Goal: Task Accomplishment & Management: Manage account settings

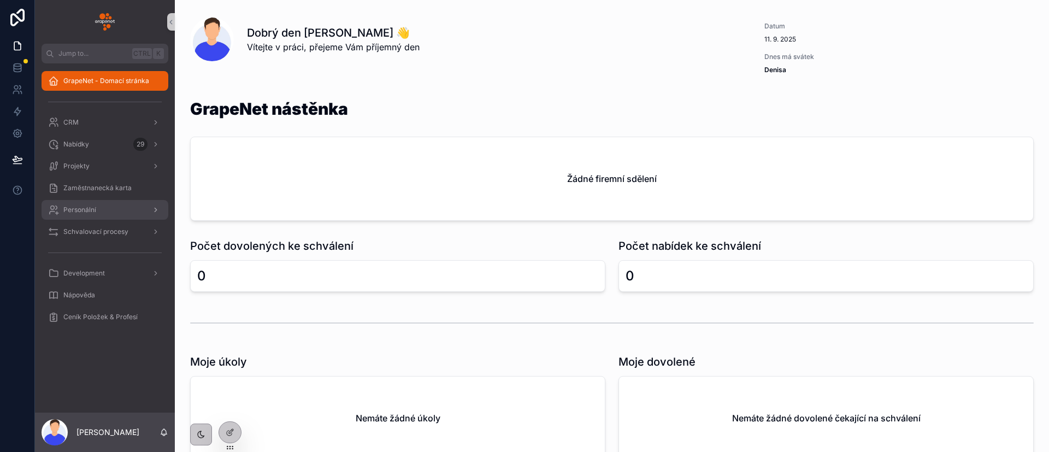
click at [84, 208] on span "Personální" at bounding box center [79, 209] width 33 height 9
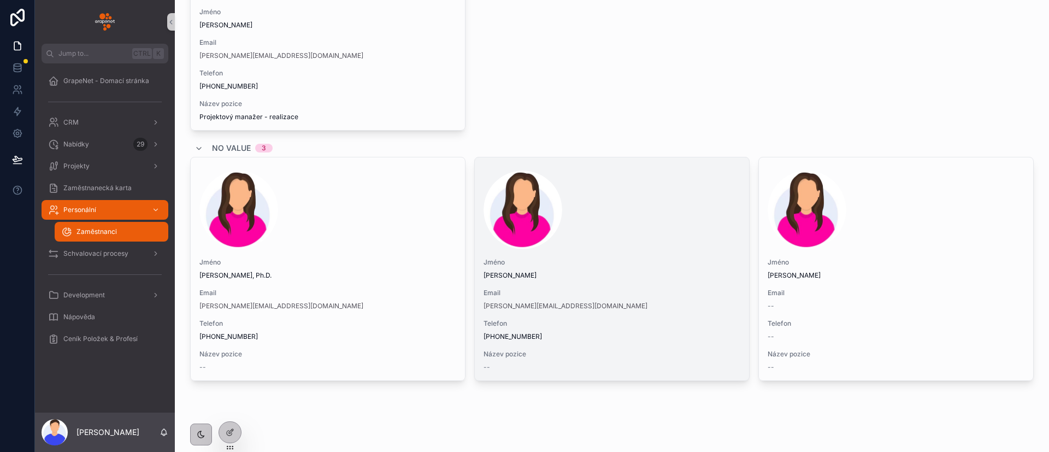
scroll to position [2045, 0]
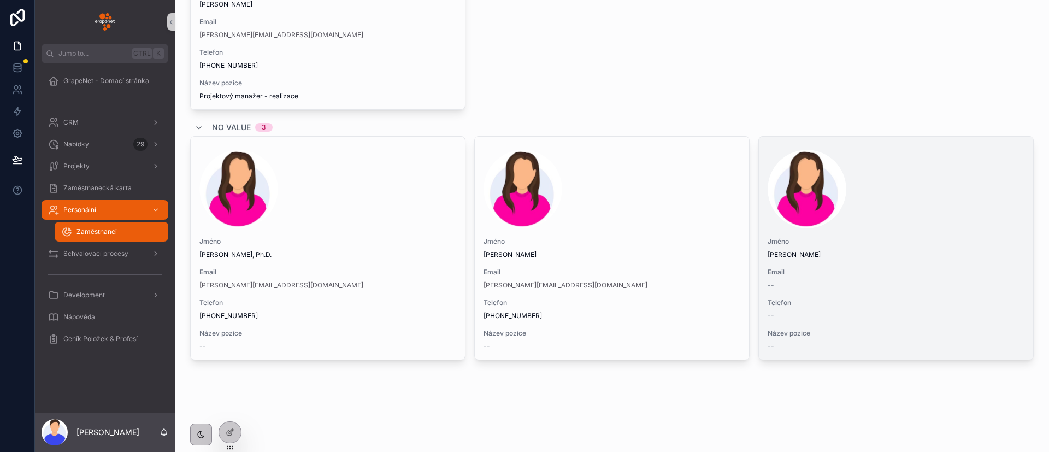
click at [938, 235] on div "[PERSON_NAME] Email -- Telefon -- Název pozice --" at bounding box center [896, 248] width 274 height 223
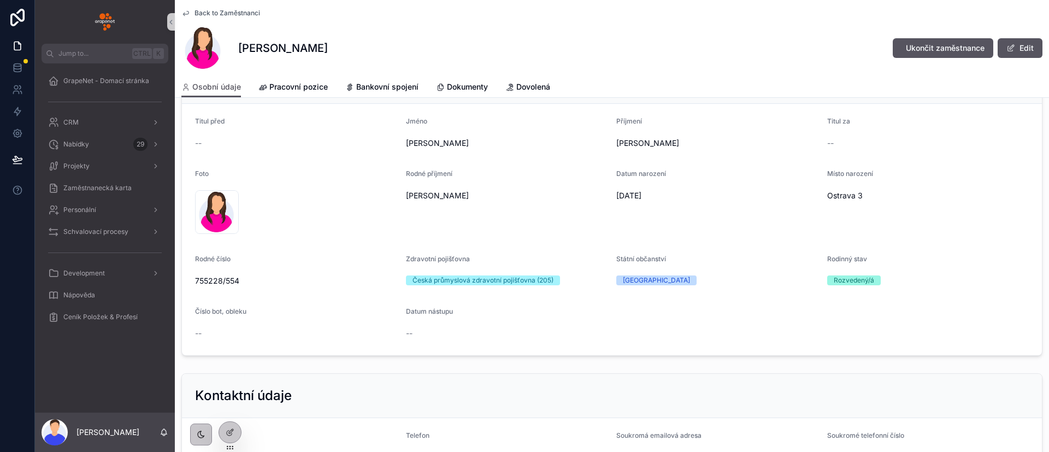
scroll to position [82, 0]
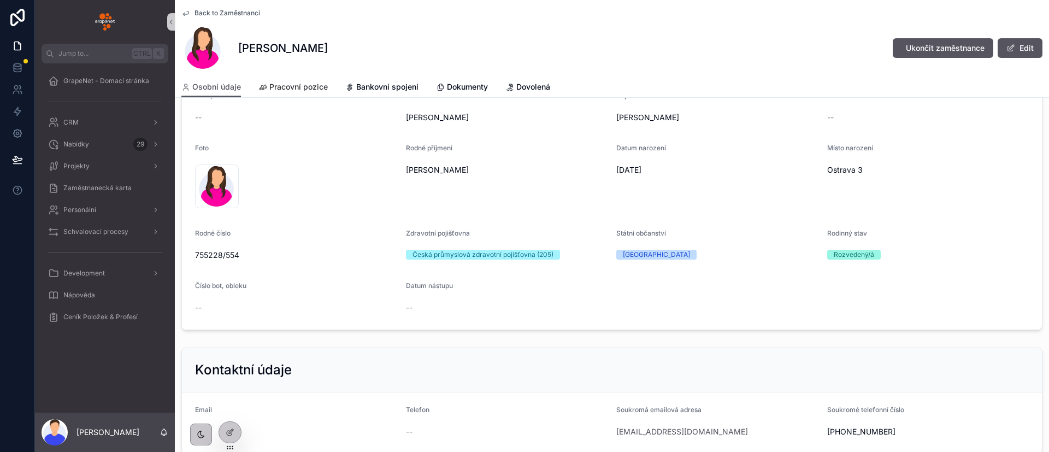
click at [289, 85] on span "Pracovní pozice" at bounding box center [298, 86] width 58 height 11
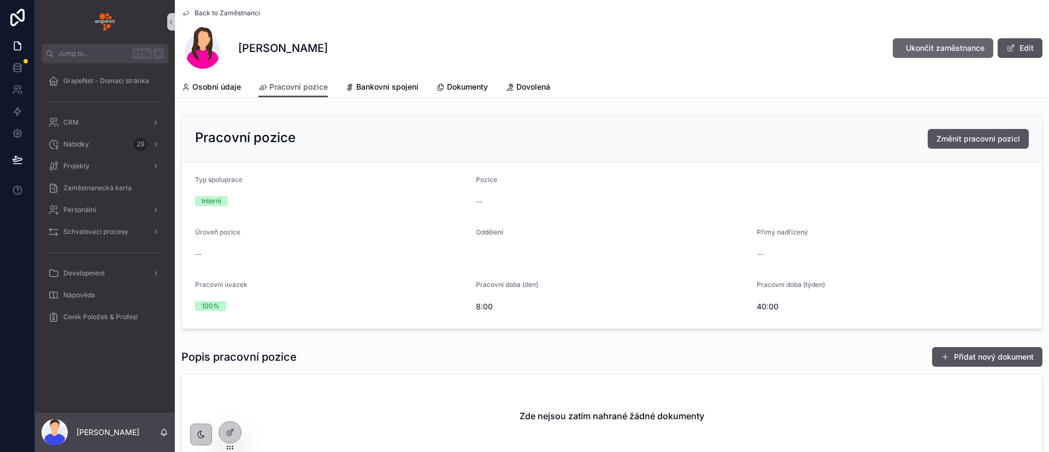
click at [929, 46] on span "Ukončit zaměstnance" at bounding box center [945, 48] width 79 height 11
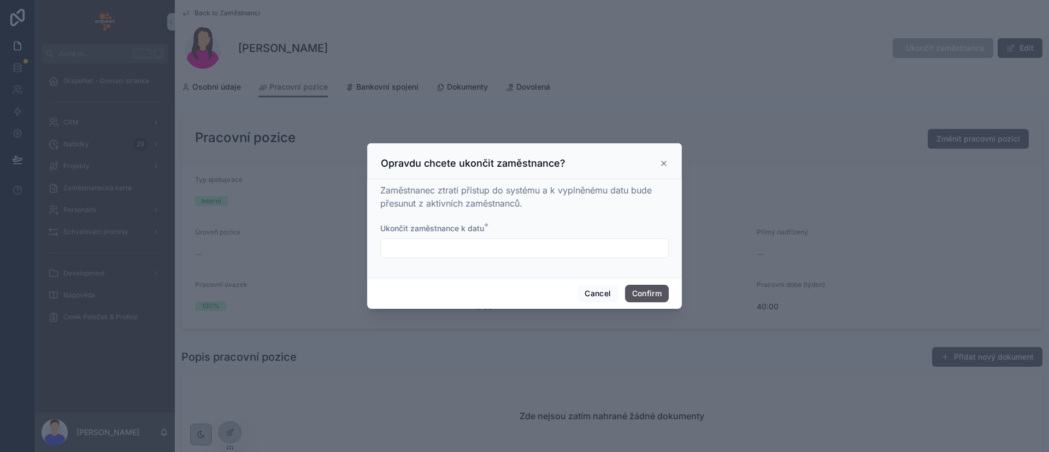
click at [693, 166] on div at bounding box center [524, 226] width 1049 height 452
click at [661, 162] on icon at bounding box center [663, 163] width 9 height 9
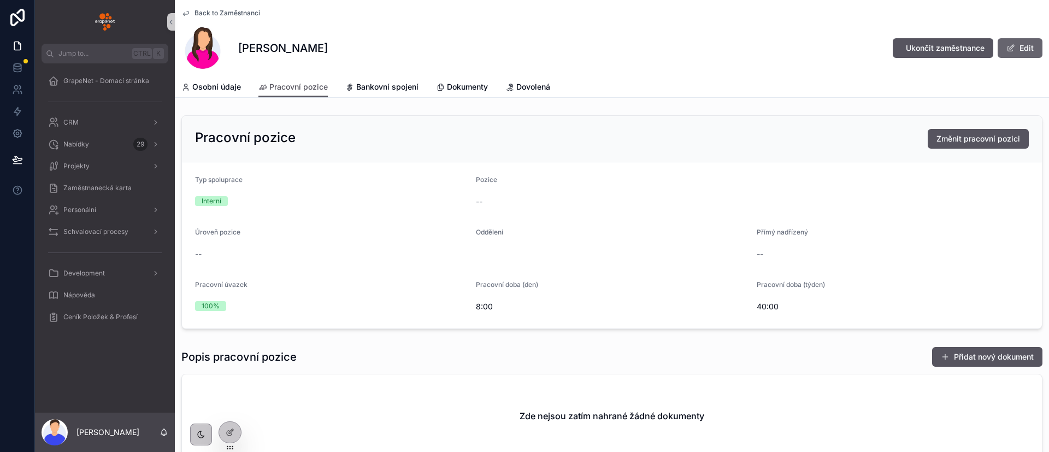
click at [1006, 42] on button "Edit" at bounding box center [1019, 48] width 45 height 20
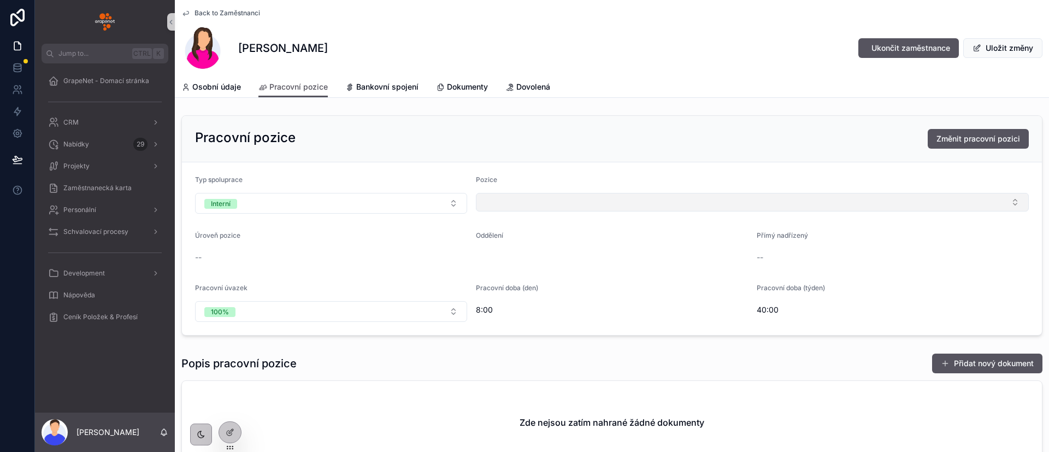
click at [535, 200] on button "Select Button" at bounding box center [752, 202] width 553 height 19
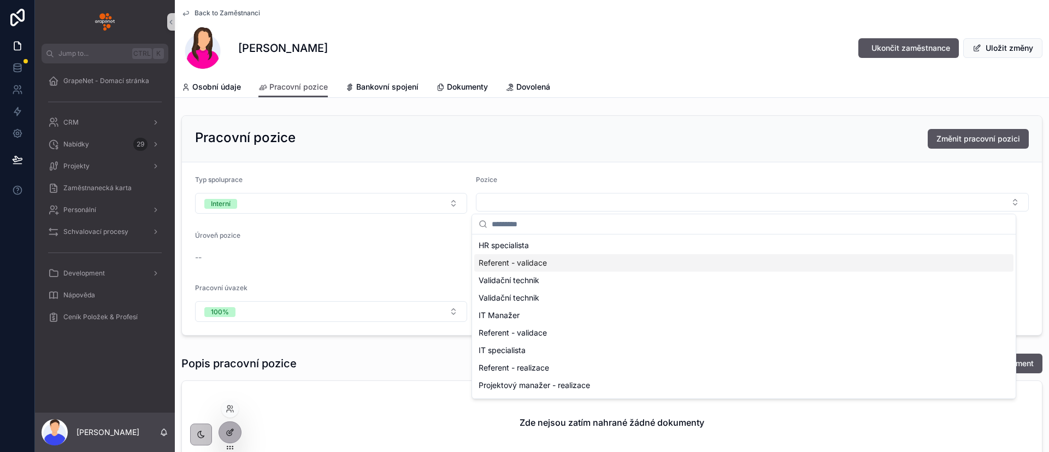
click at [227, 434] on icon at bounding box center [230, 432] width 9 height 9
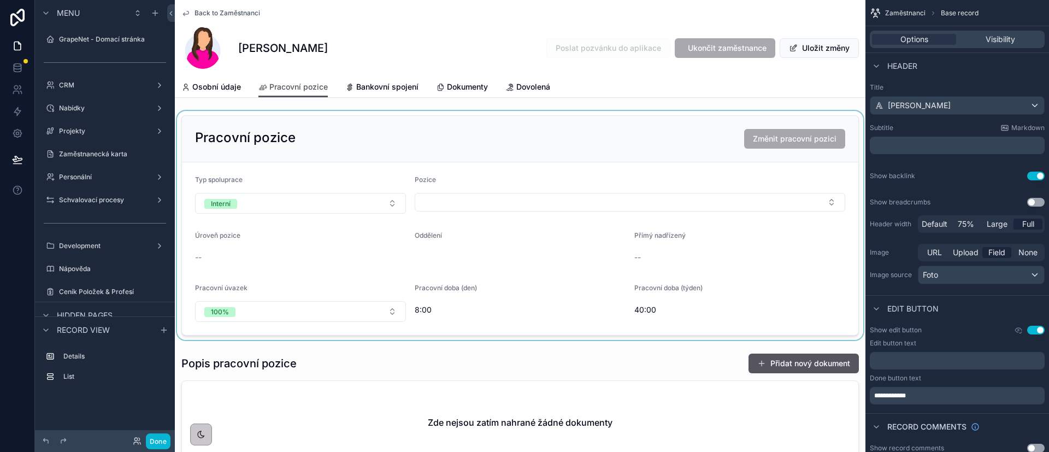
click at [648, 131] on div "scrollable content" at bounding box center [520, 225] width 690 height 229
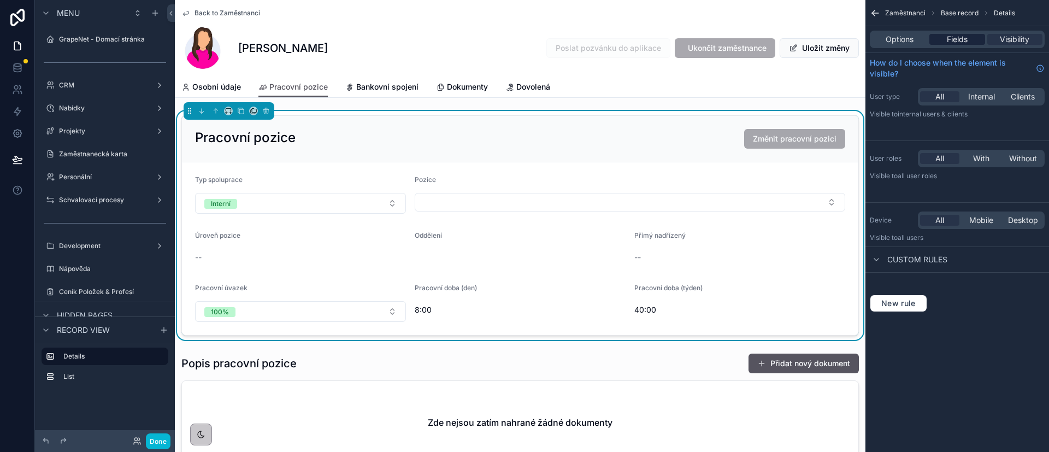
click at [960, 34] on span "Fields" at bounding box center [957, 39] width 21 height 11
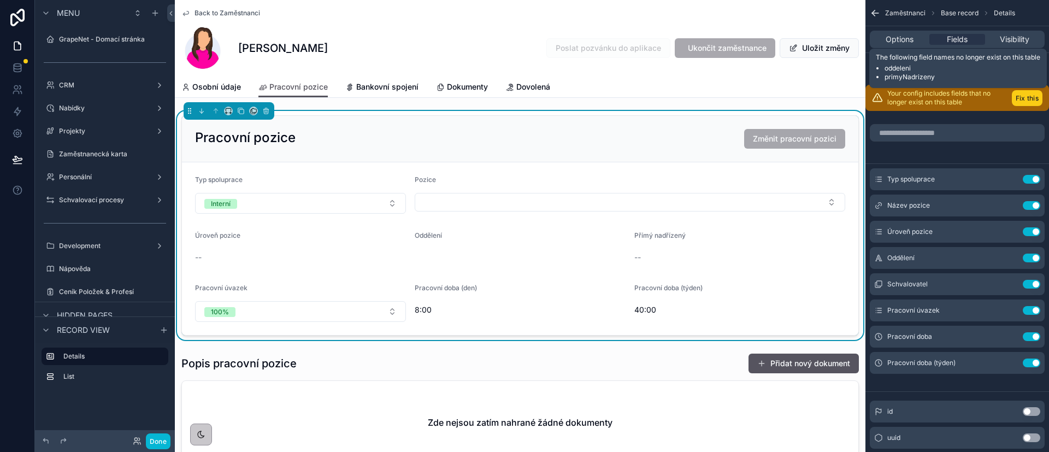
click at [1019, 98] on button "Fix this" at bounding box center [1027, 98] width 31 height 16
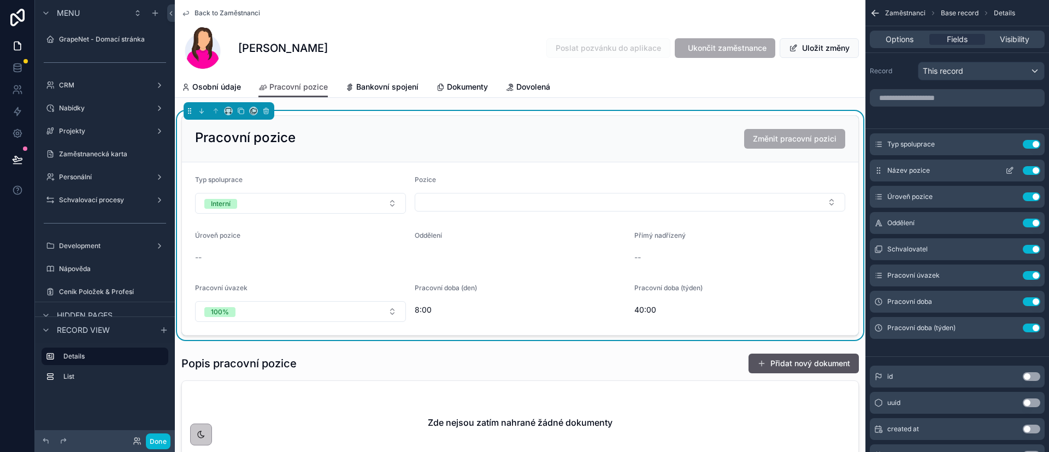
click at [1011, 173] on icon "scrollable content" at bounding box center [1009, 171] width 5 height 5
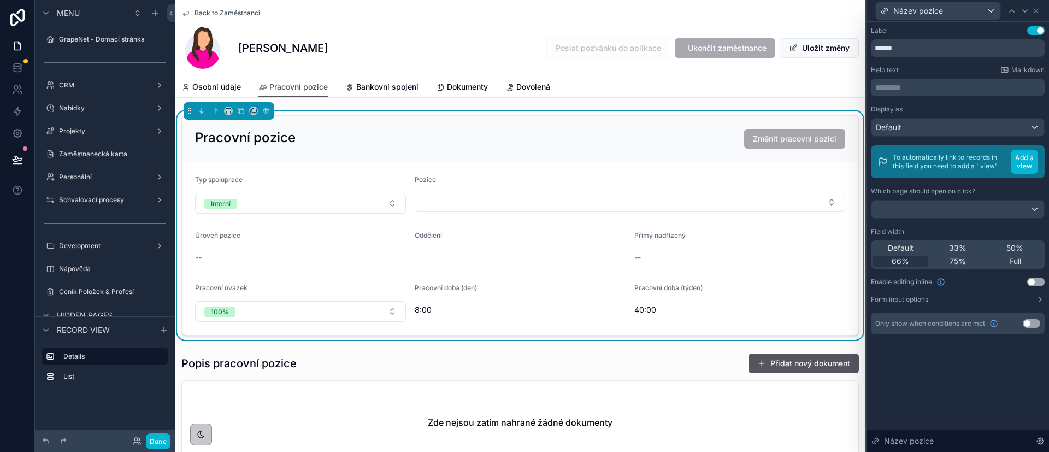
click at [995, 190] on div "Which page should open on click?" at bounding box center [958, 191] width 174 height 9
click at [1034, 301] on button "Form input options" at bounding box center [958, 299] width 174 height 9
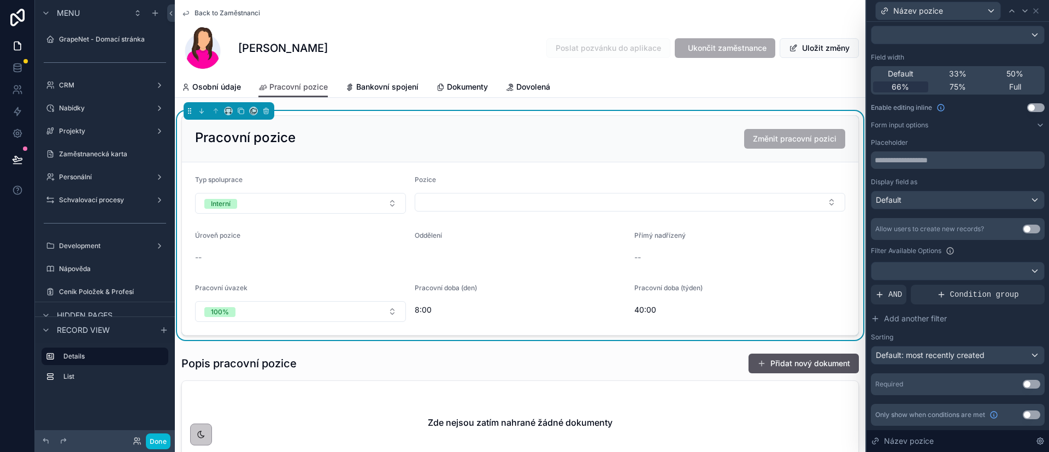
scroll to position [182, 0]
click at [994, 357] on div "Default: most recently created" at bounding box center [957, 354] width 173 height 17
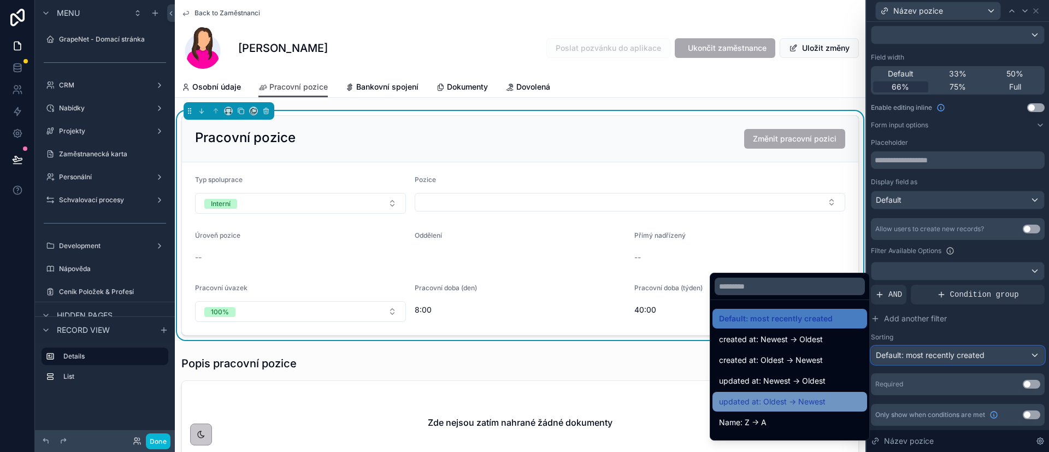
scroll to position [82, 0]
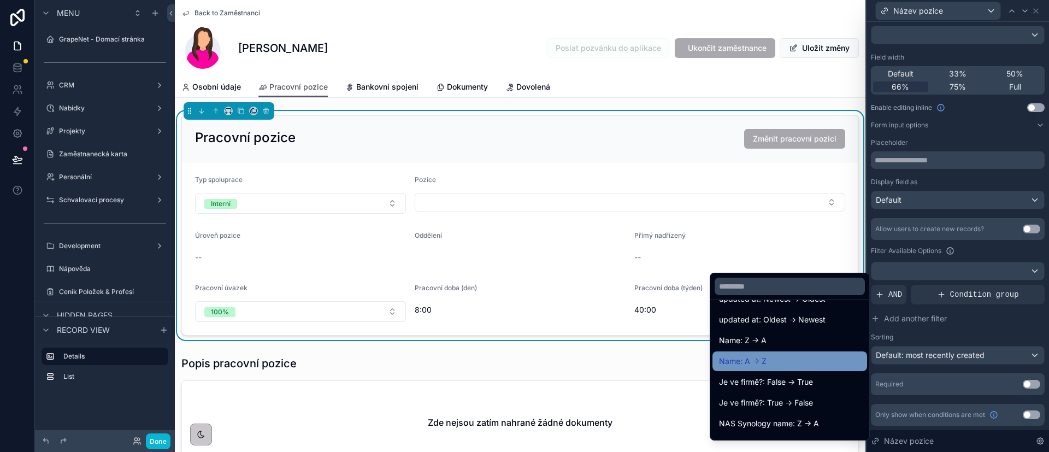
click at [780, 361] on div "Name: A -> Z" at bounding box center [789, 361] width 141 height 13
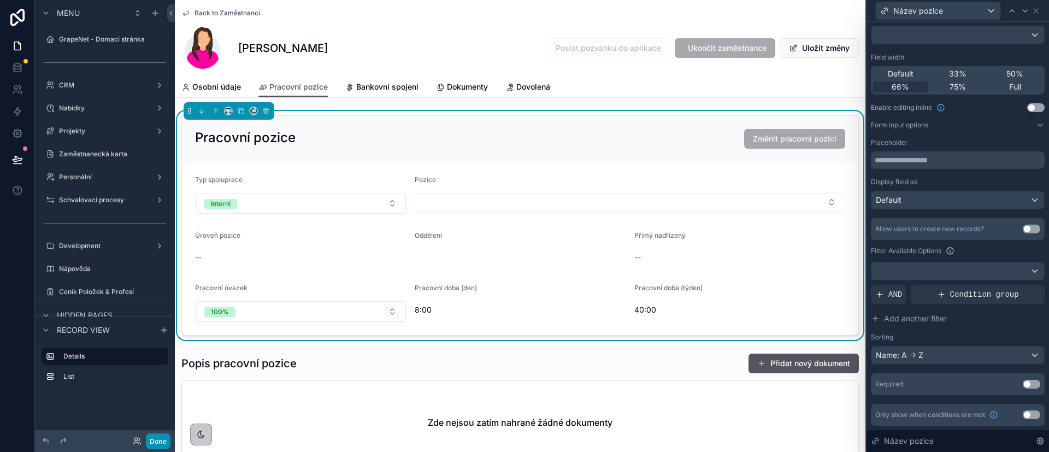
click at [153, 440] on button "Done" at bounding box center [158, 441] width 25 height 16
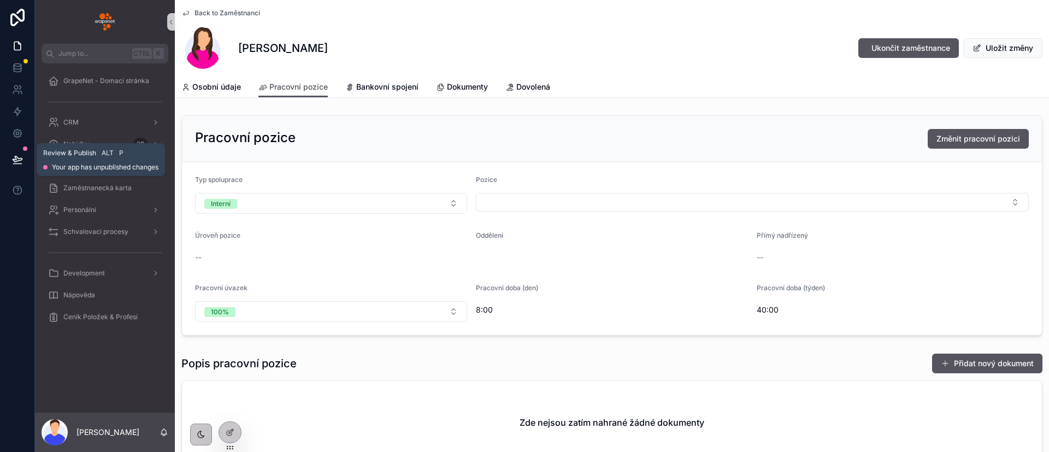
click at [13, 158] on icon at bounding box center [17, 159] width 11 height 11
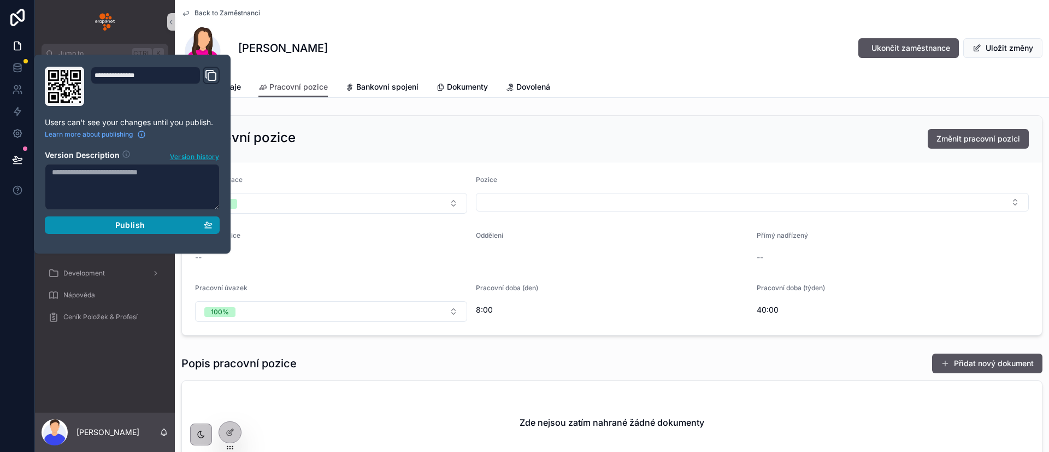
click at [93, 227] on div "Publish" at bounding box center [132, 225] width 161 height 10
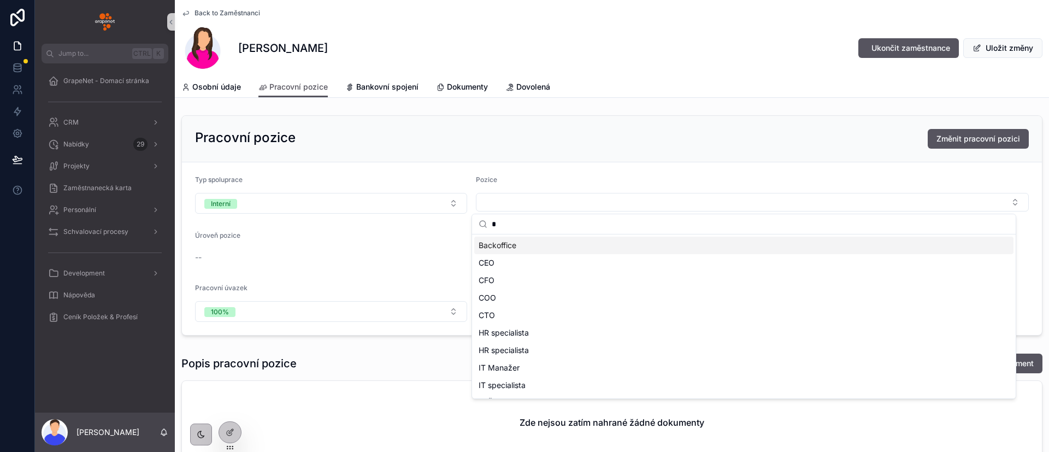
type input "**"
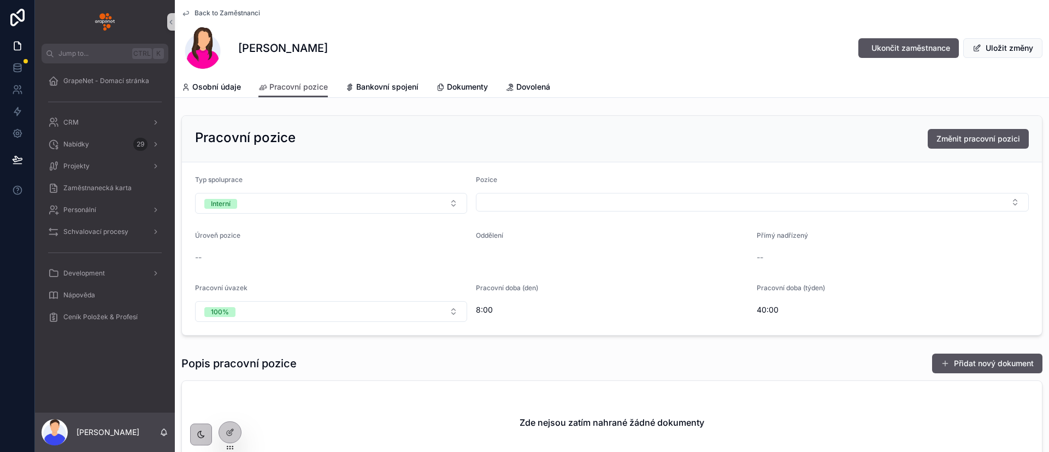
click at [600, 114] on div "Pracovní pozice Změnit pracovní pozici Typ spoluprace Interní Pozice Úroveň poz…" at bounding box center [612, 225] width 874 height 229
click at [937, 147] on button "Změnit pracovní pozici" at bounding box center [978, 139] width 101 height 20
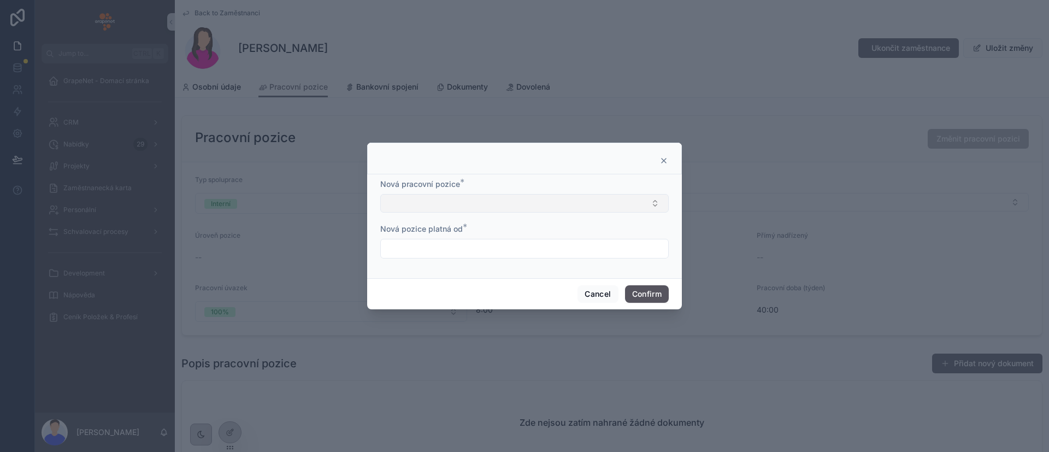
click at [517, 208] on button "Select Button" at bounding box center [524, 203] width 288 height 19
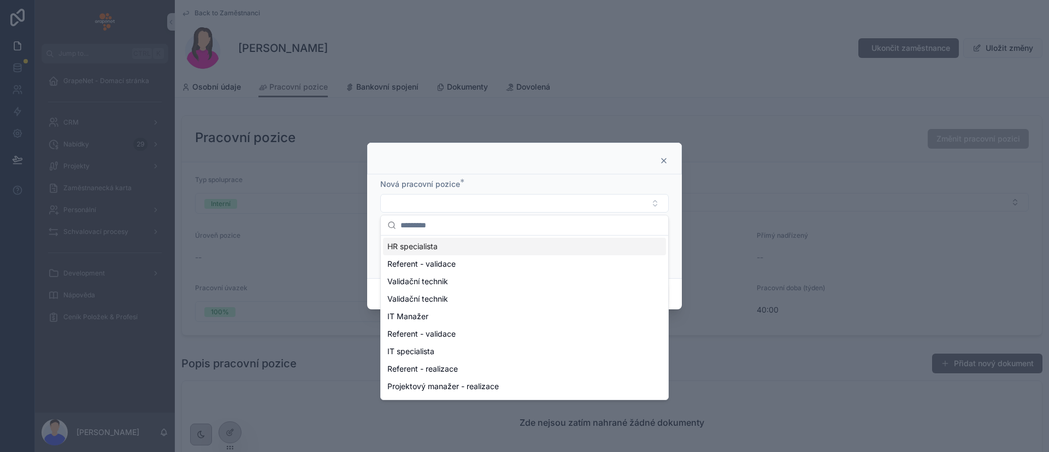
click at [551, 170] on div at bounding box center [524, 159] width 315 height 32
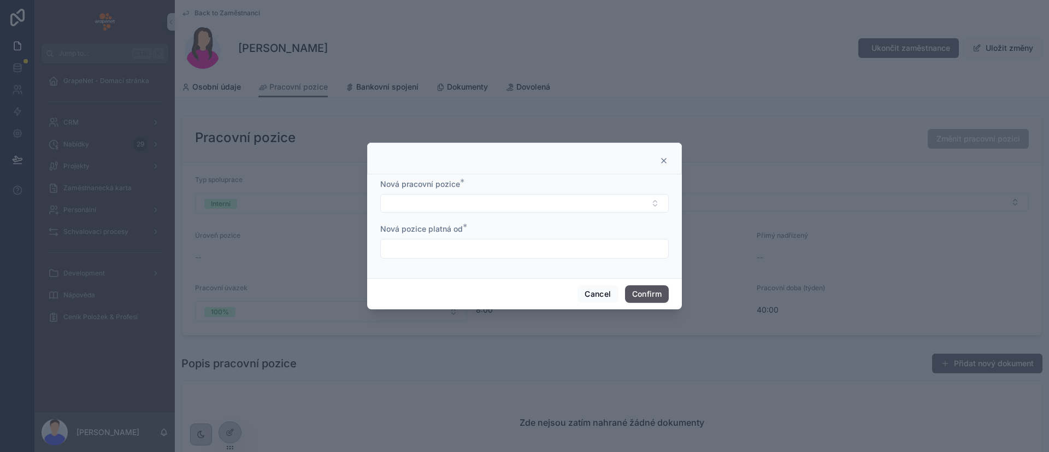
click at [515, 242] on input "text" at bounding box center [524, 248] width 287 height 15
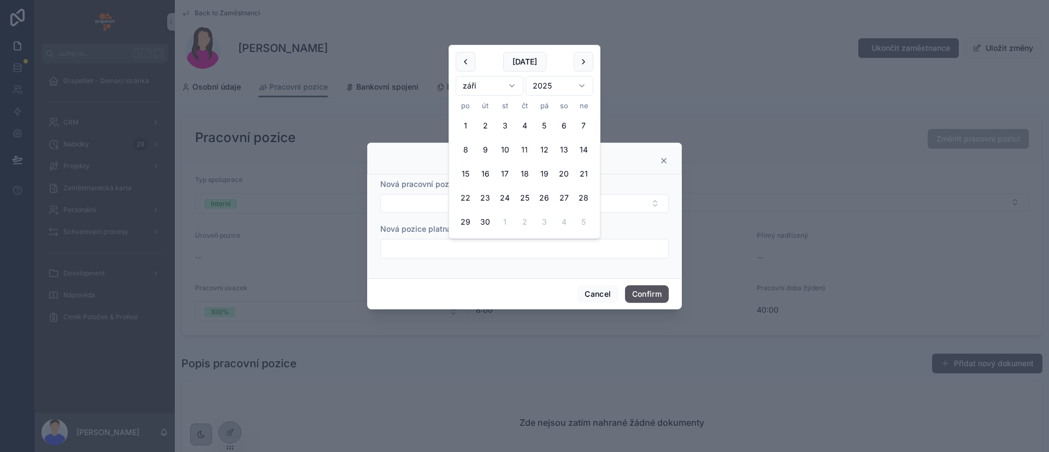
click at [636, 155] on div at bounding box center [524, 159] width 315 height 32
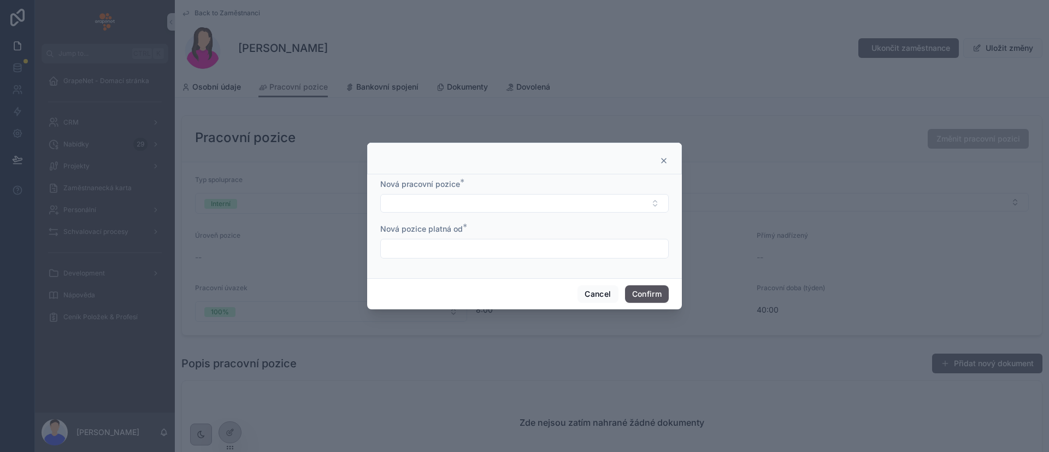
click at [659, 164] on div at bounding box center [524, 160] width 287 height 9
click at [666, 161] on icon at bounding box center [663, 160] width 9 height 9
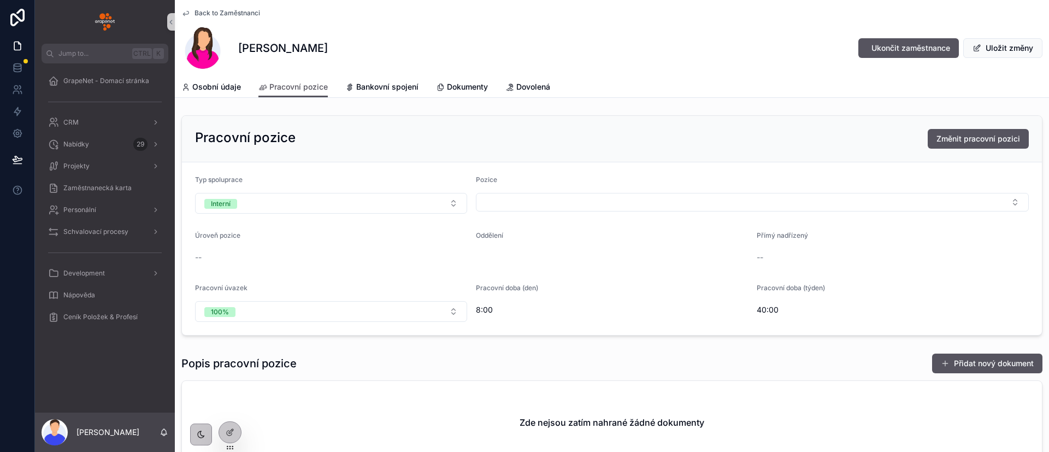
scroll to position [82, 0]
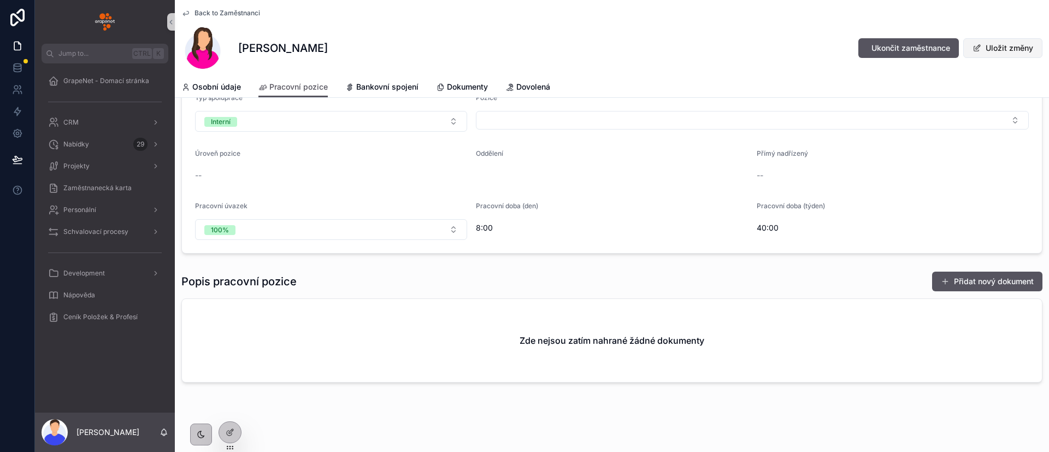
click at [982, 53] on button "Uložit změny" at bounding box center [1002, 48] width 79 height 20
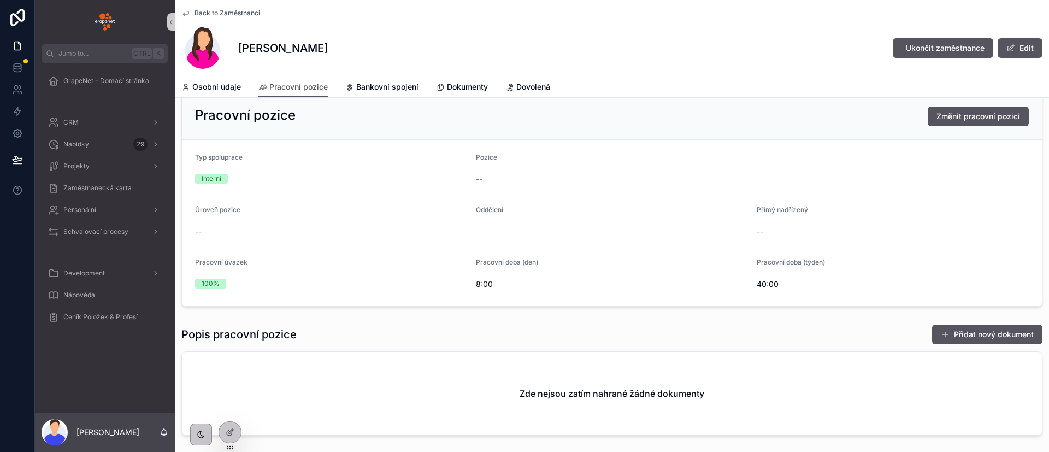
scroll to position [0, 0]
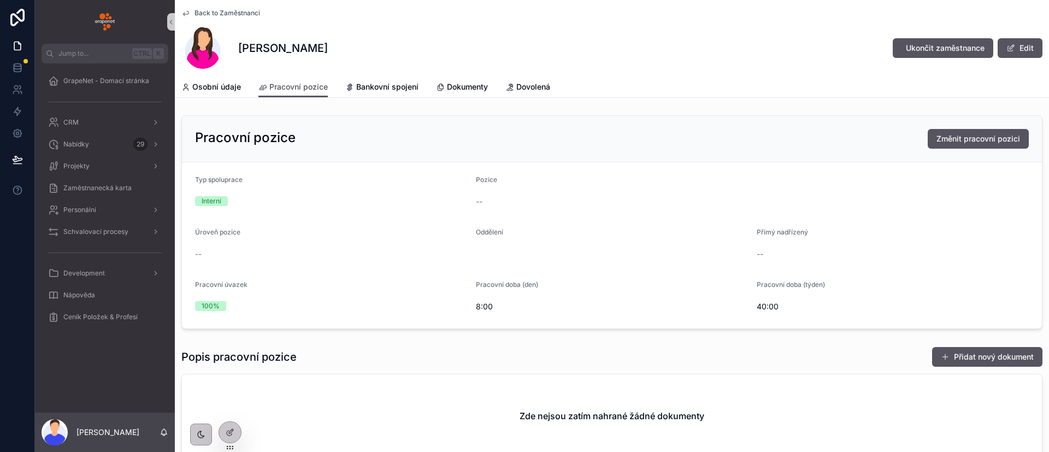
click at [209, 15] on span "Back to Zaměstnanci" at bounding box center [227, 13] width 66 height 9
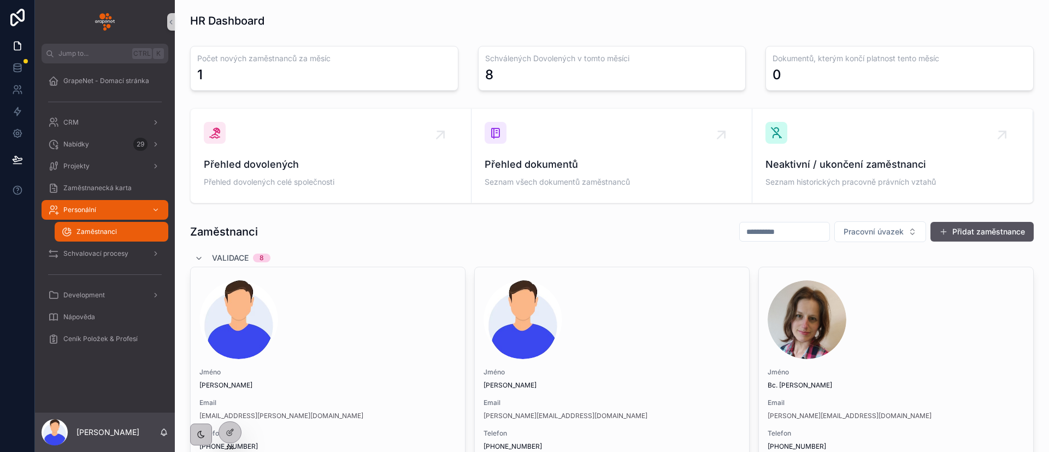
click at [503, 73] on div "8" at bounding box center [612, 74] width 254 height 17
click at [425, 145] on div "Přehled dovolených Přehled dovolených celé společnosti" at bounding box center [331, 156] width 254 height 68
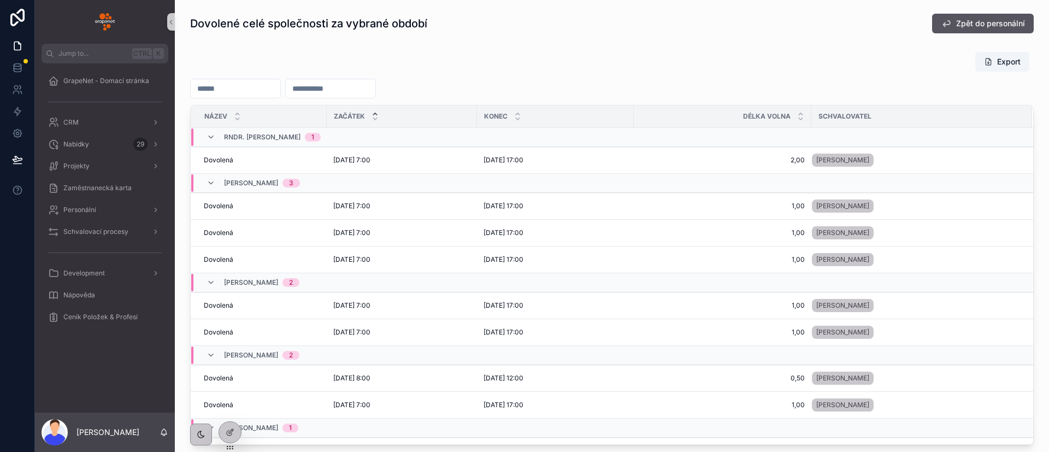
click at [280, 93] on input "scrollable content" at bounding box center [236, 88] width 90 height 15
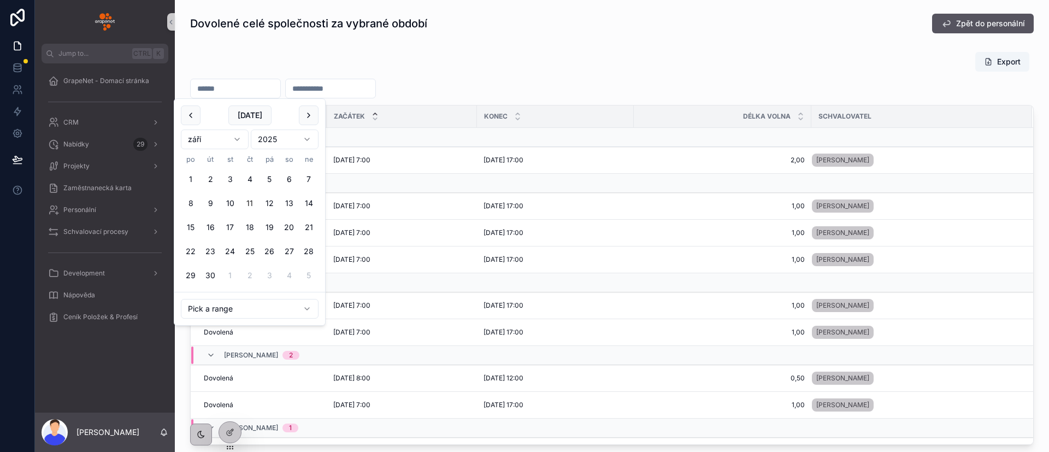
click at [389, 75] on div "Export Název Začátek Konec Délka volna Schvalovatel RNDr. [PERSON_NAME] 1 Dovol…" at bounding box center [611, 247] width 843 height 393
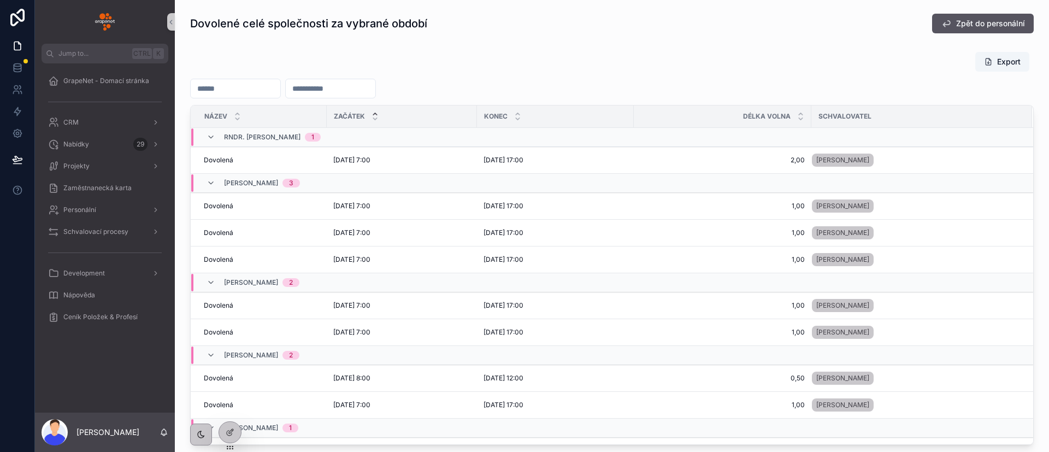
click at [364, 92] on input "scrollable content" at bounding box center [331, 88] width 90 height 15
click at [537, 81] on div "scrollable content" at bounding box center [611, 89] width 843 height 20
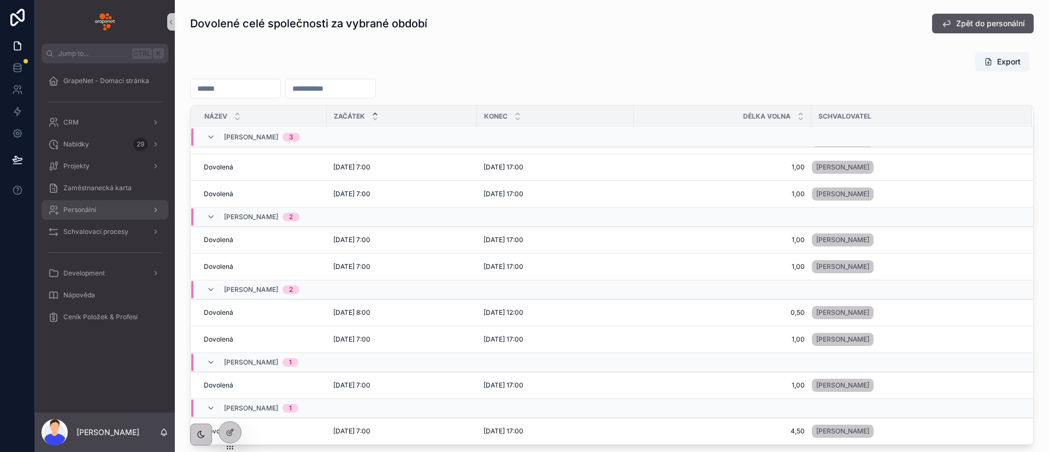
click at [102, 216] on div "Personální" at bounding box center [105, 209] width 114 height 17
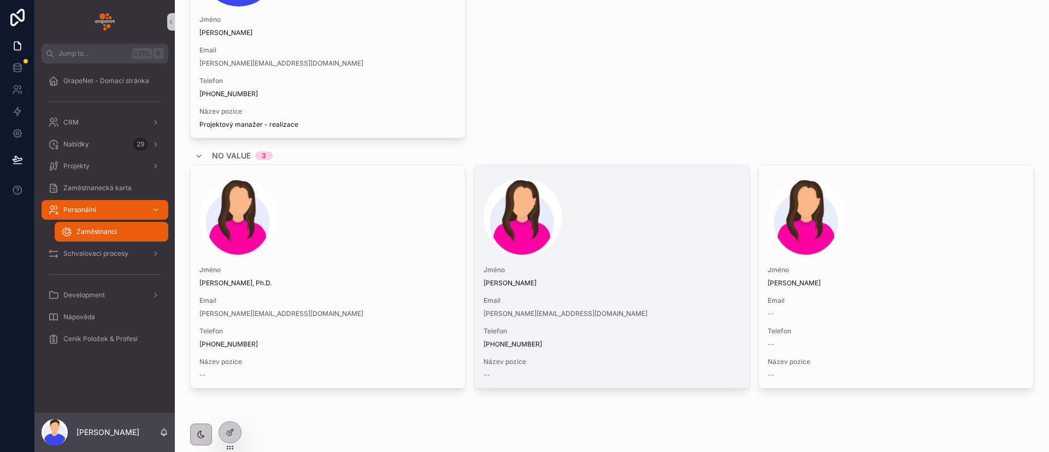
scroll to position [2045, 0]
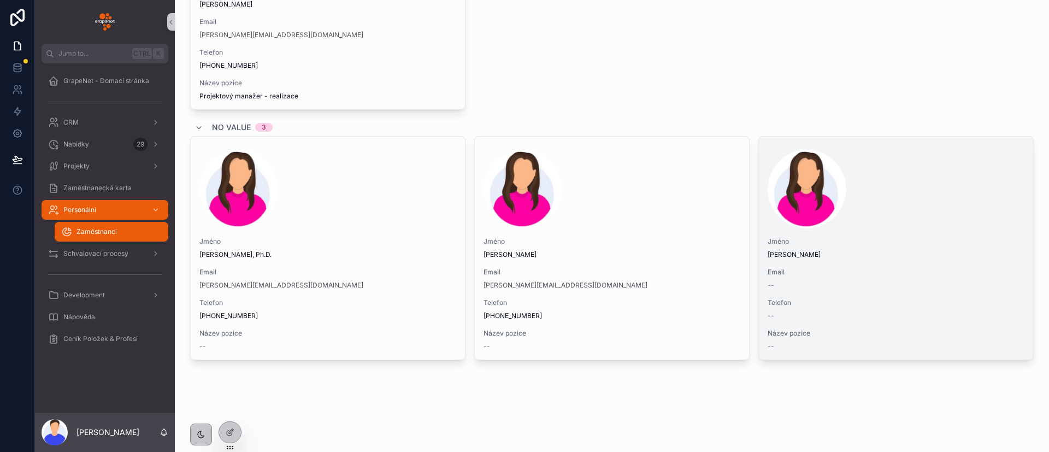
click at [829, 241] on span "Jméno" at bounding box center [895, 241] width 257 height 9
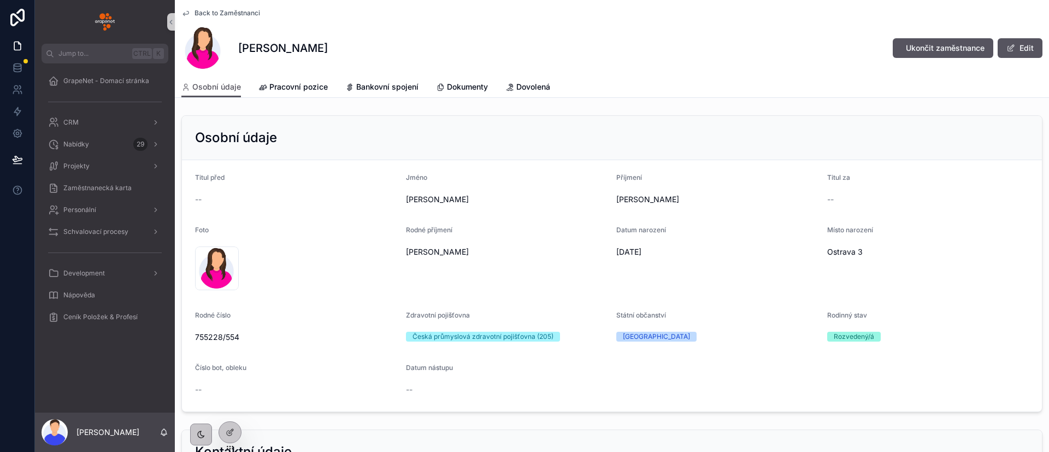
click at [515, 56] on div "[PERSON_NAME] Ukončit zaměstnance Edit" at bounding box center [611, 48] width 861 height 44
click at [528, 90] on span "Dovolená" at bounding box center [533, 86] width 34 height 11
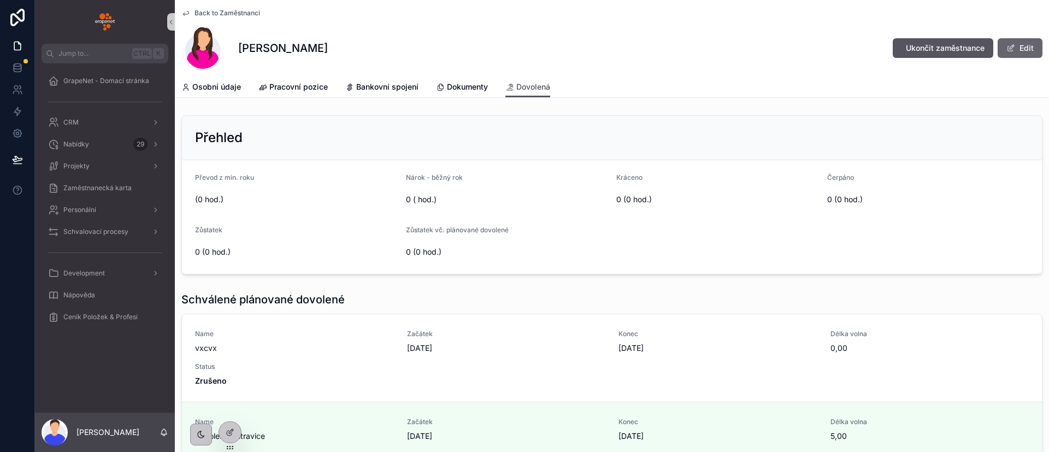
click at [1017, 51] on button "Edit" at bounding box center [1019, 48] width 45 height 20
click at [1017, 51] on button "Uložit změny" at bounding box center [1002, 48] width 79 height 20
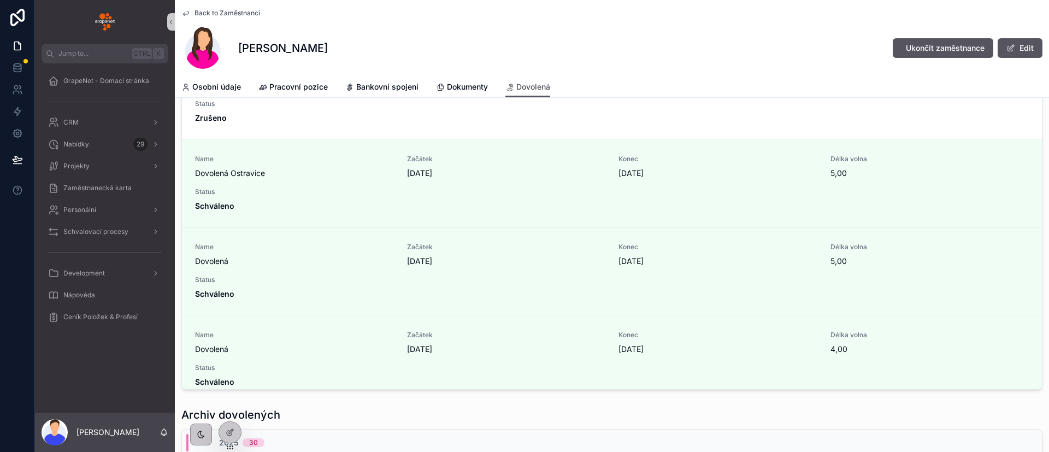
scroll to position [164, 0]
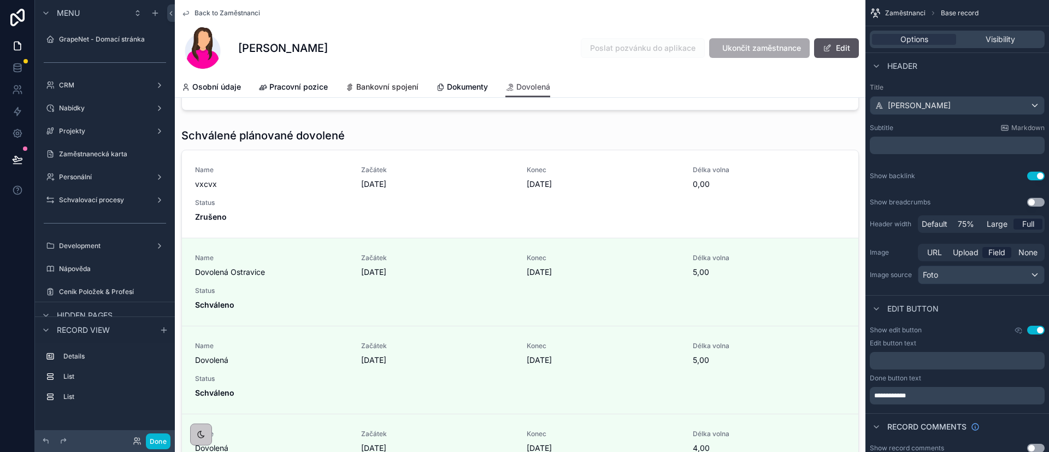
click at [377, 88] on span "Bankovní spojení" at bounding box center [387, 86] width 62 height 11
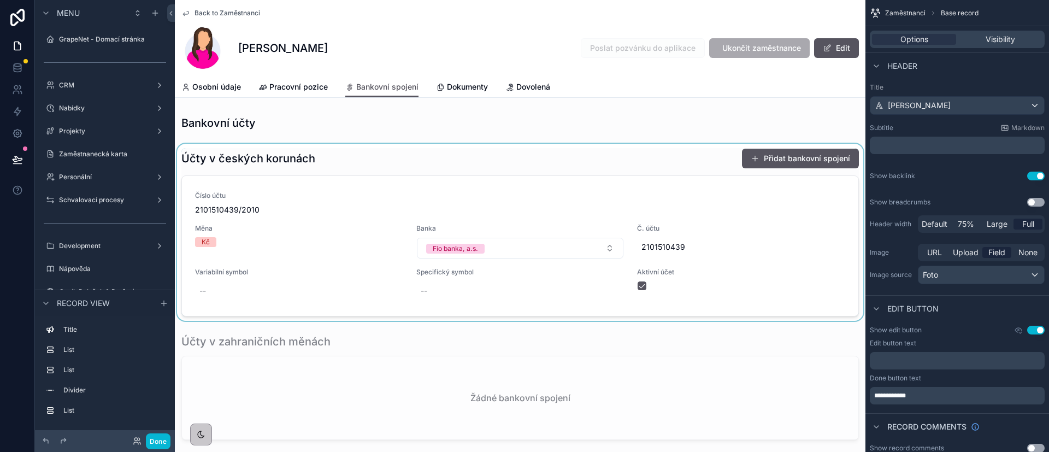
click at [520, 158] on div "scrollable content" at bounding box center [520, 232] width 690 height 177
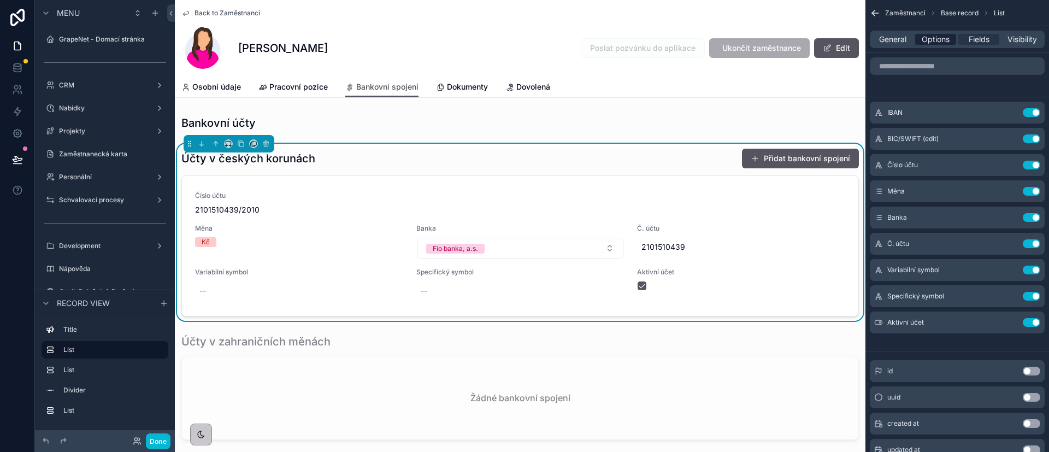
click at [926, 34] on span "Options" at bounding box center [936, 39] width 28 height 11
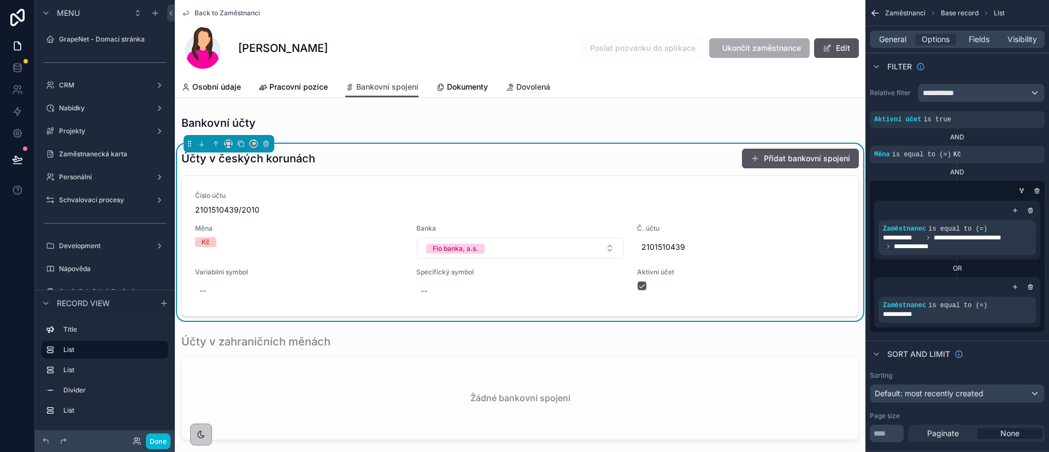
click at [531, 91] on span "Dovolená" at bounding box center [533, 86] width 34 height 11
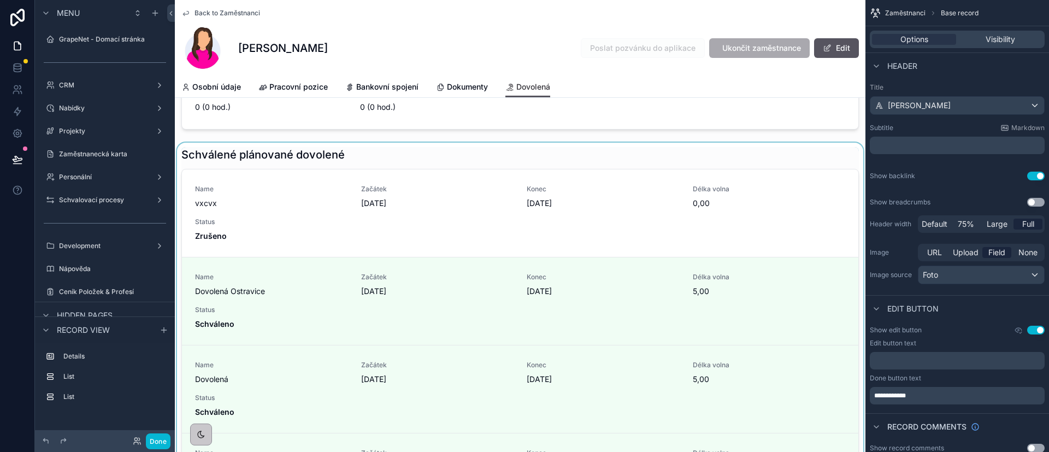
scroll to position [164, 0]
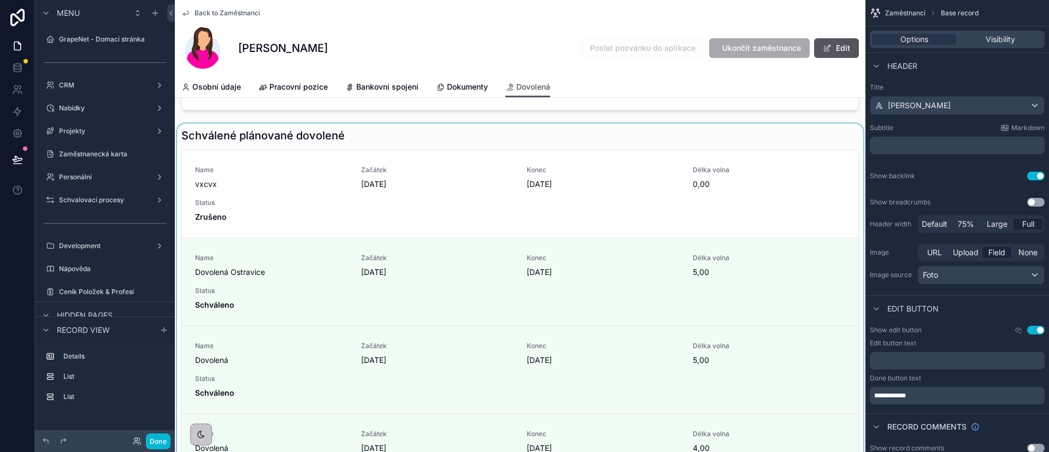
click at [440, 201] on div "scrollable content" at bounding box center [520, 307] width 690 height 369
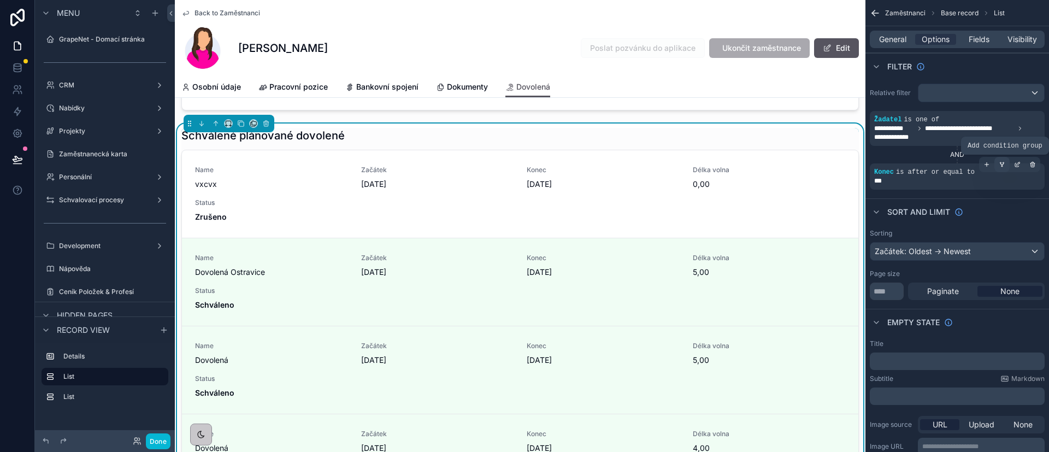
click at [1004, 163] on icon "scrollable content" at bounding box center [1002, 164] width 7 height 7
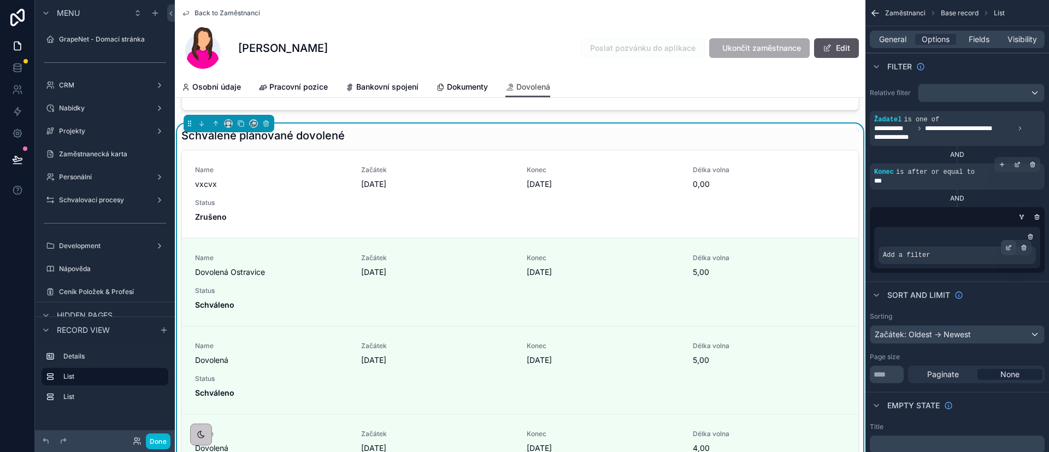
click at [1008, 248] on icon "scrollable content" at bounding box center [1009, 246] width 3 height 3
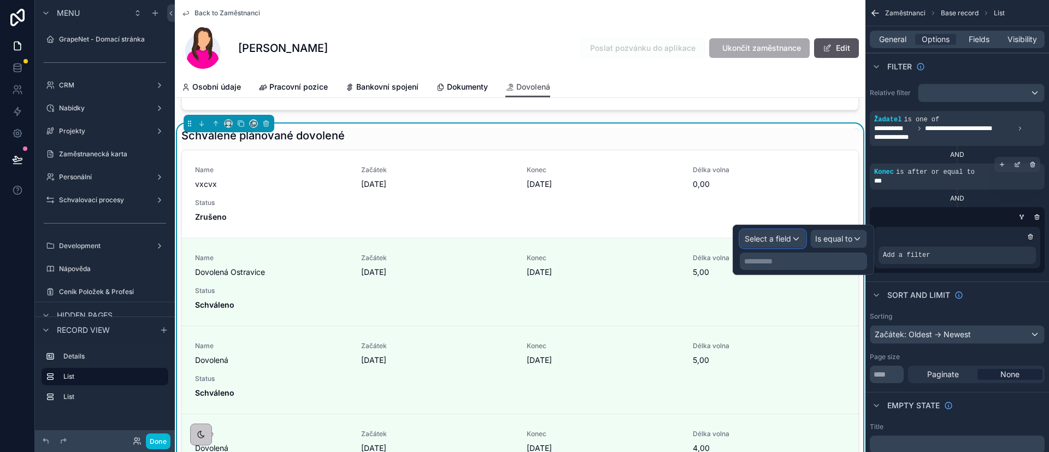
click at [797, 244] on div "Select a field" at bounding box center [772, 238] width 65 height 17
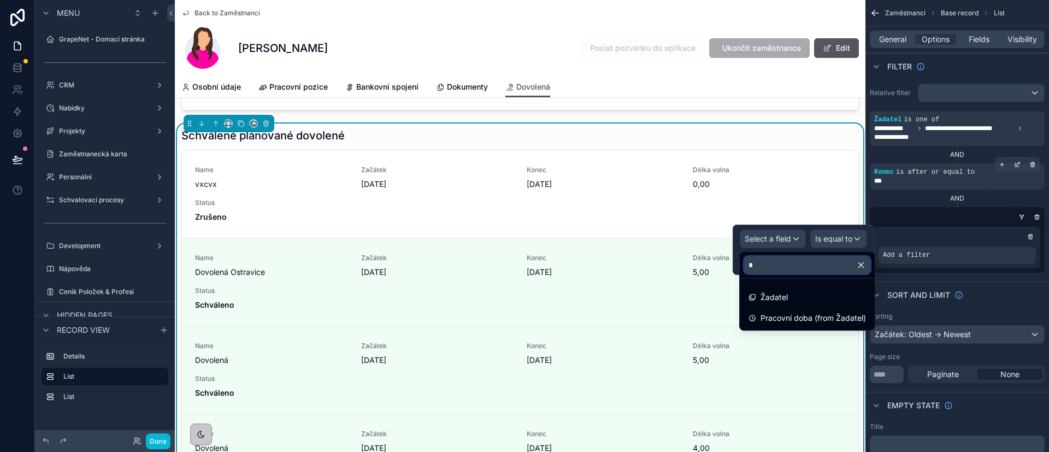
click at [791, 260] on input "*" at bounding box center [807, 264] width 126 height 17
type input "**"
click at [795, 294] on div "Žadatel" at bounding box center [806, 297] width 117 height 13
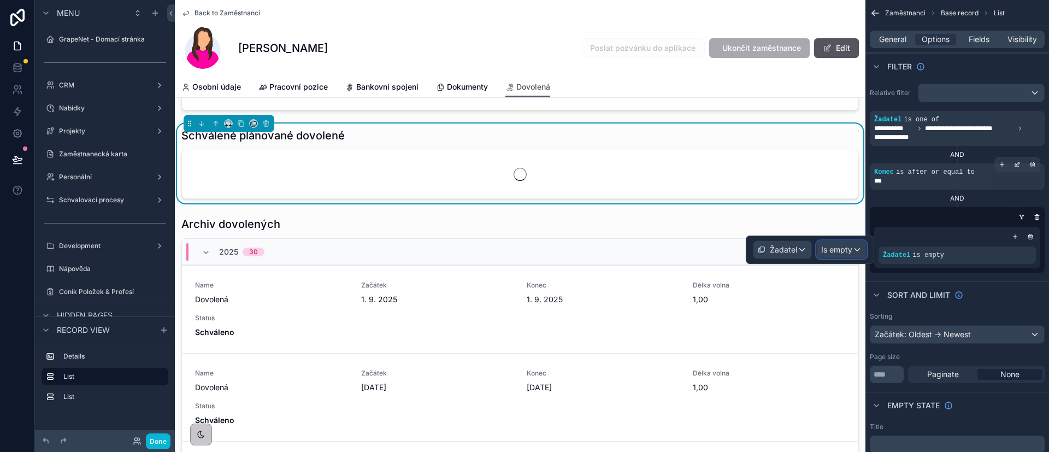
click at [843, 252] on span "Is empty" at bounding box center [836, 249] width 31 height 11
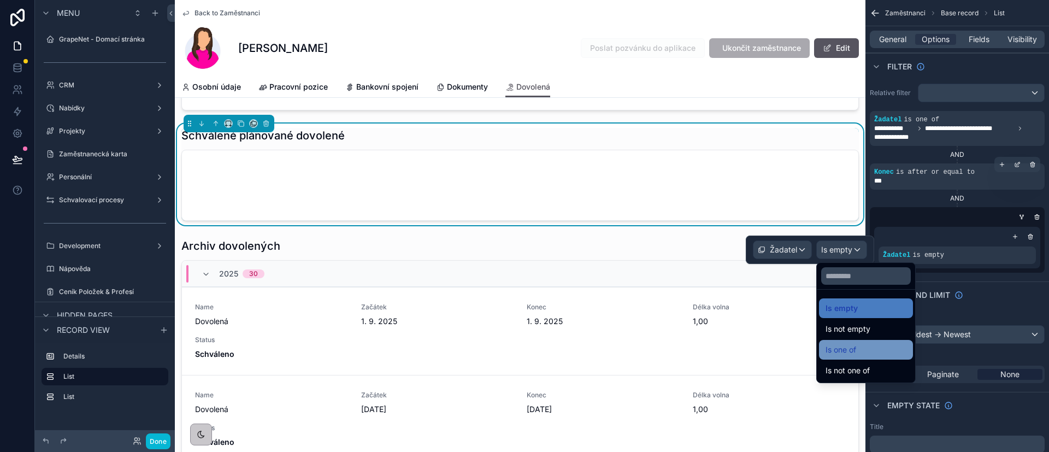
click at [861, 344] on div "Is one of" at bounding box center [865, 349] width 81 height 13
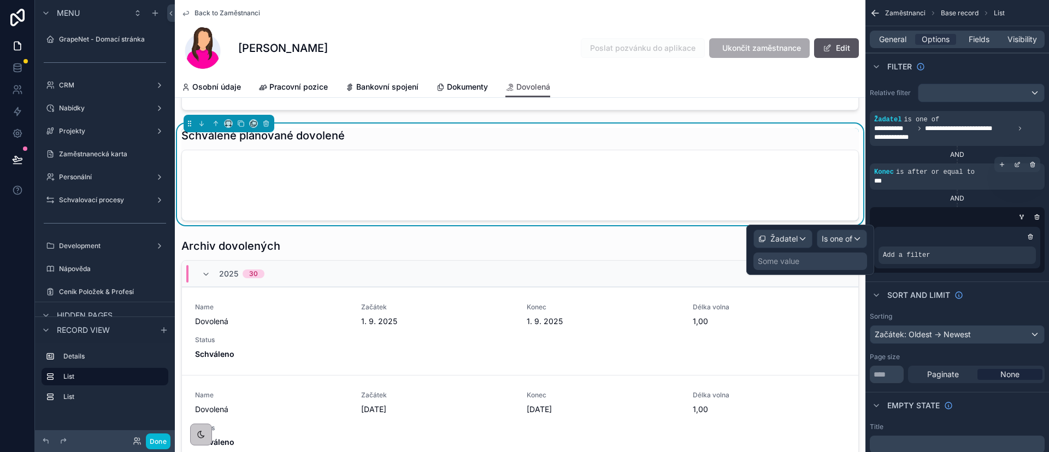
click at [816, 261] on div "Some value" at bounding box center [810, 260] width 114 height 17
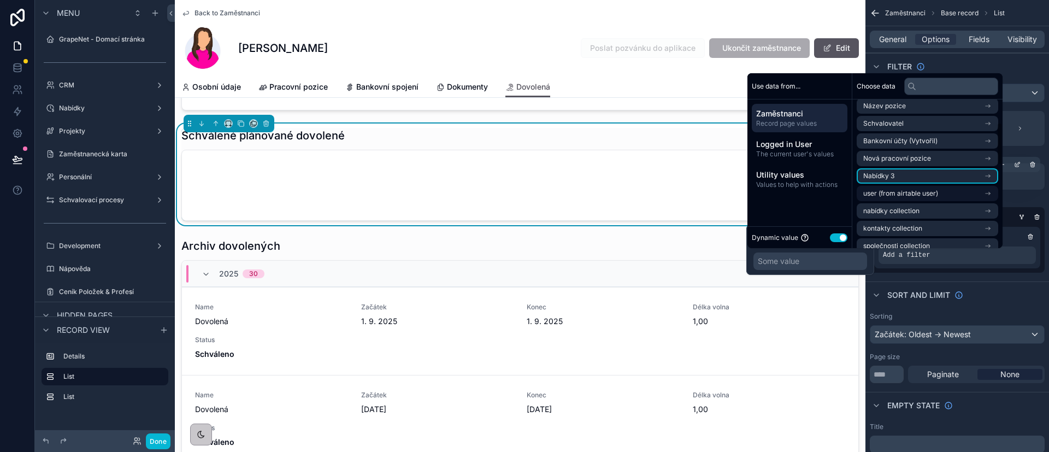
scroll to position [82, 0]
click at [937, 167] on span "user (from airtable user)" at bounding box center [900, 169] width 75 height 9
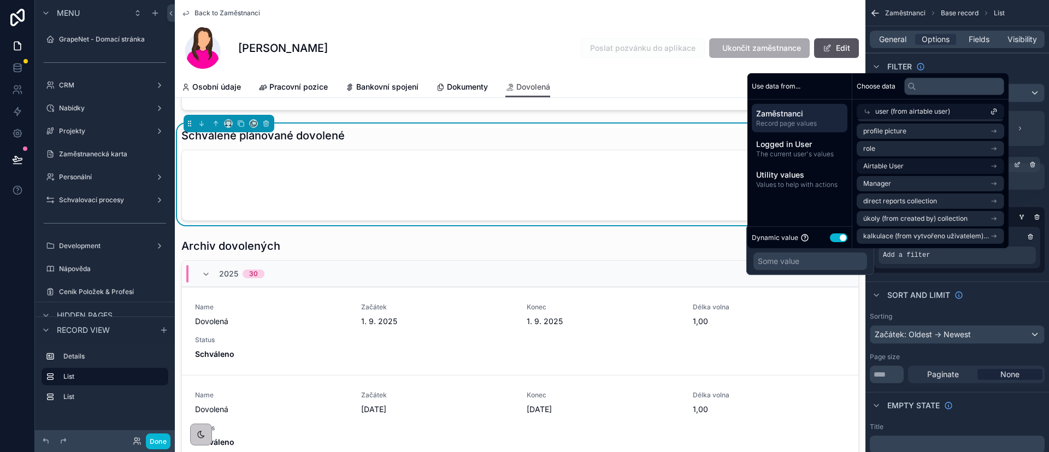
scroll to position [17, 0]
click at [911, 161] on li "Airtable User" at bounding box center [927, 165] width 141 height 15
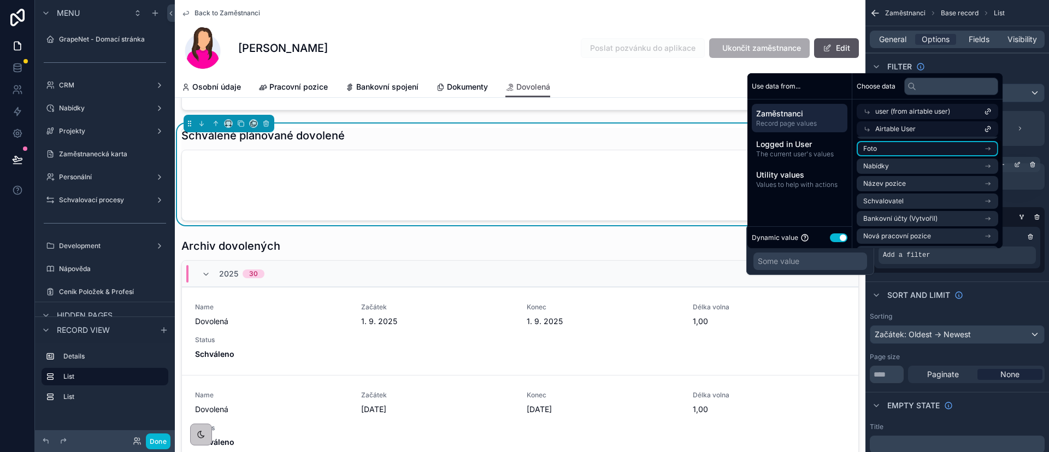
scroll to position [0, 0]
click at [905, 149] on li "Airtable User" at bounding box center [927, 148] width 141 height 15
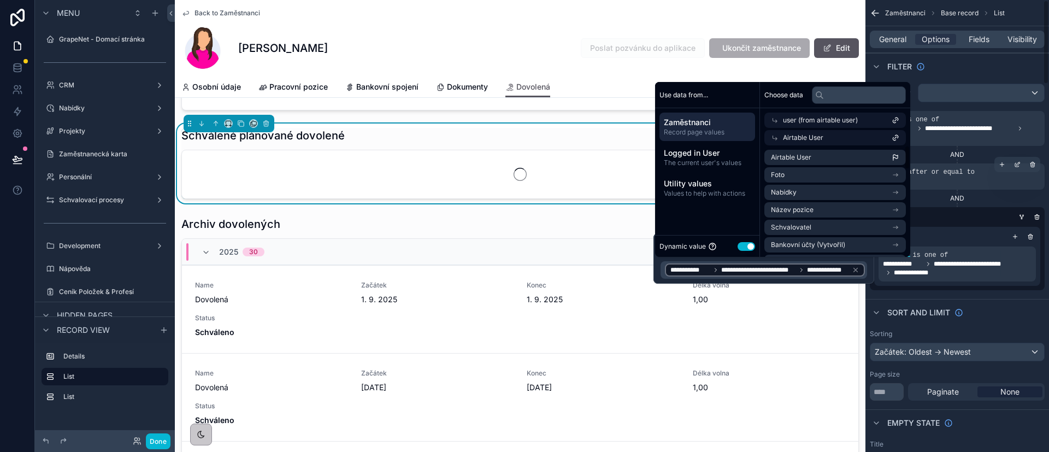
click at [963, 290] on div "**********" at bounding box center [957, 186] width 184 height 215
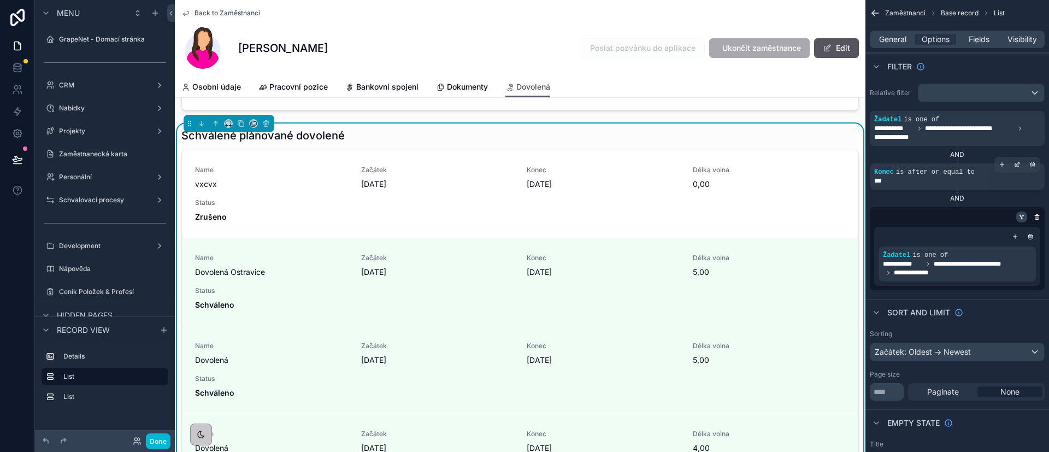
click at [1022, 219] on icon "scrollable content" at bounding box center [1021, 218] width 1 height 1
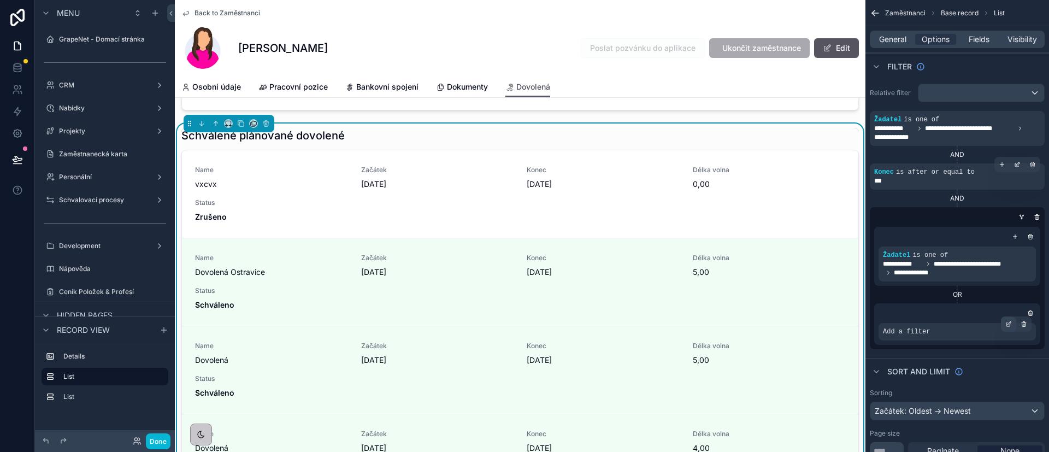
click at [1007, 323] on icon "scrollable content" at bounding box center [1008, 324] width 7 height 7
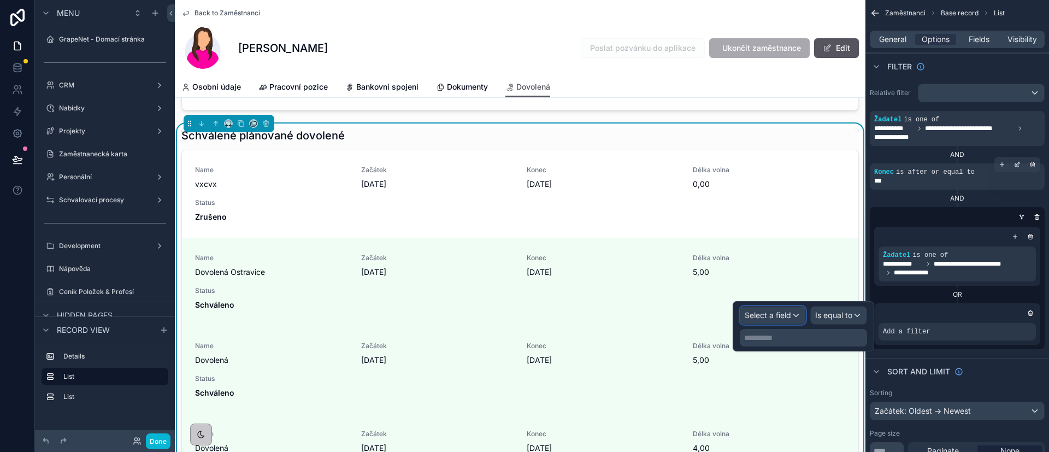
click at [786, 318] on span "Select a field" at bounding box center [768, 314] width 46 height 9
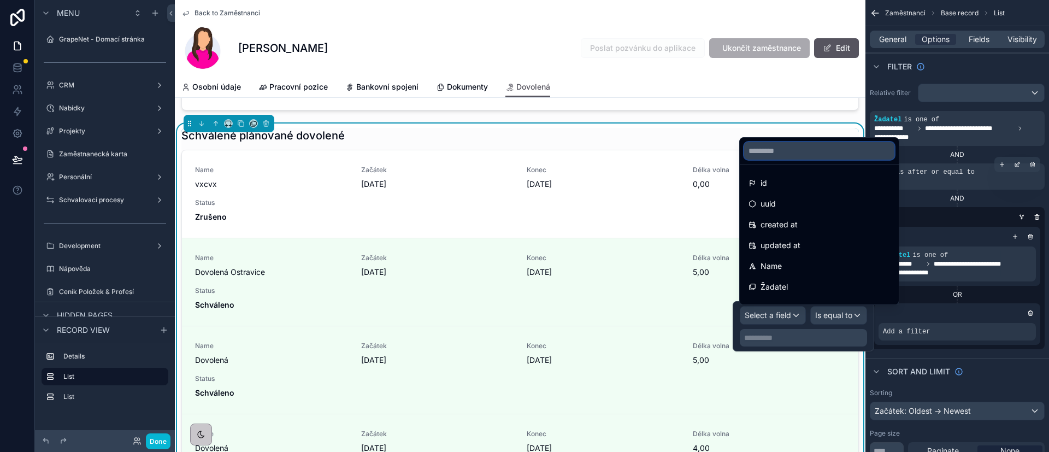
click at [792, 144] on input "text" at bounding box center [819, 150] width 150 height 17
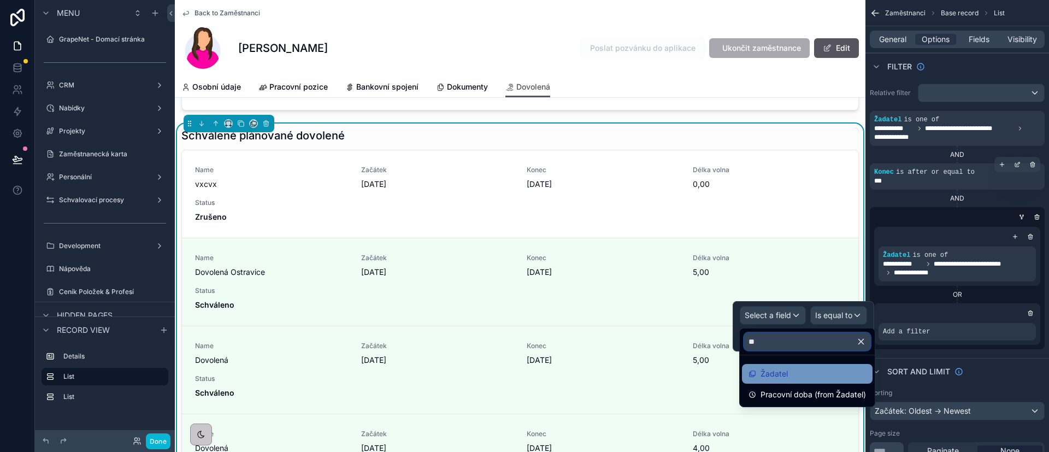
type input "**"
click at [797, 371] on div "Žadatel" at bounding box center [806, 373] width 117 height 13
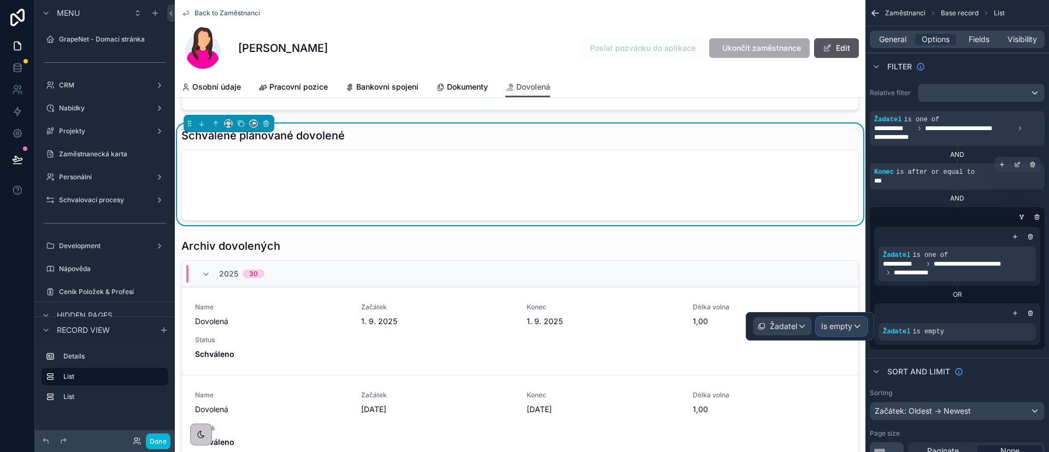
click at [841, 321] on span "Is empty" at bounding box center [836, 326] width 31 height 11
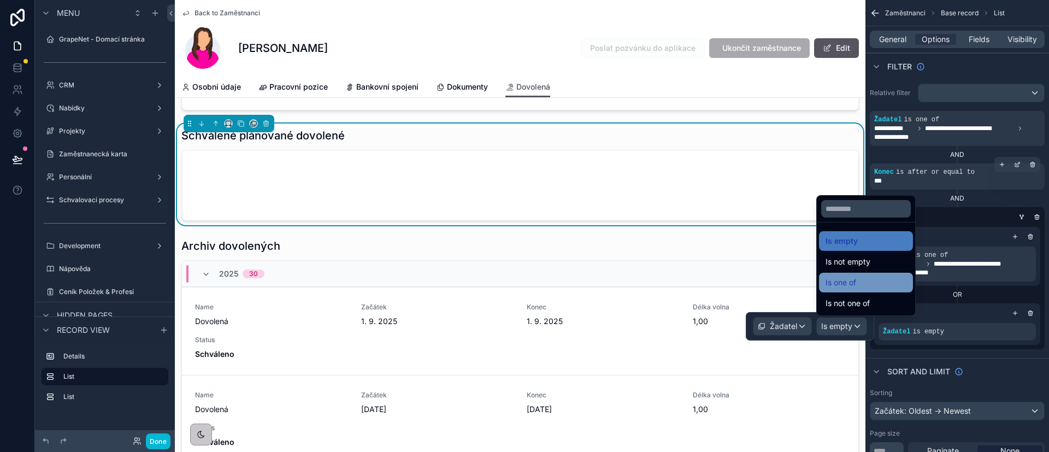
click at [866, 277] on div "Is one of" at bounding box center [865, 282] width 81 height 13
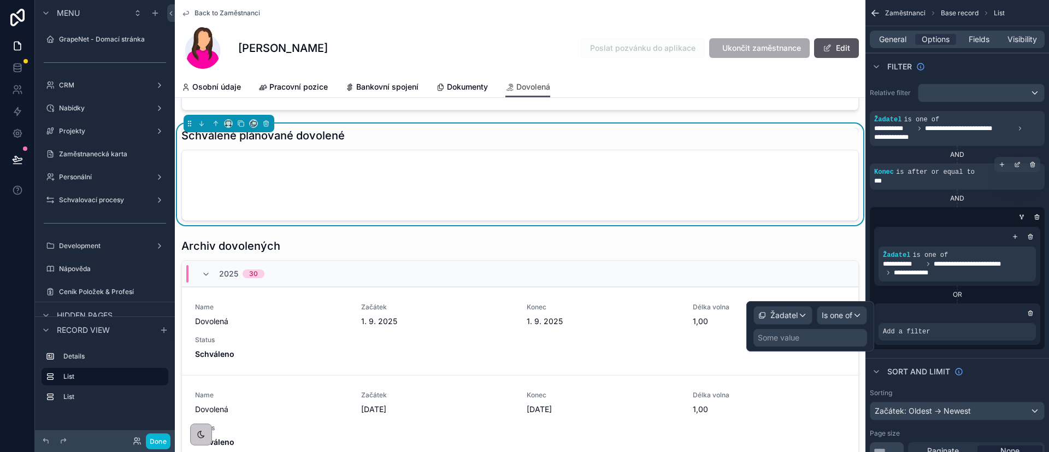
click at [799, 339] on div "Some value" at bounding box center [779, 337] width 42 height 11
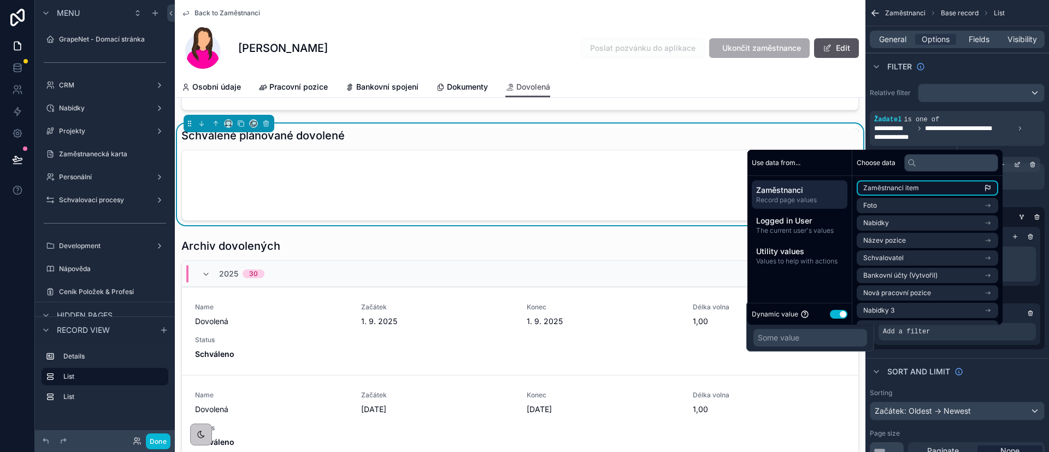
click at [894, 190] on span "Zaměstnanci item" at bounding box center [891, 188] width 56 height 9
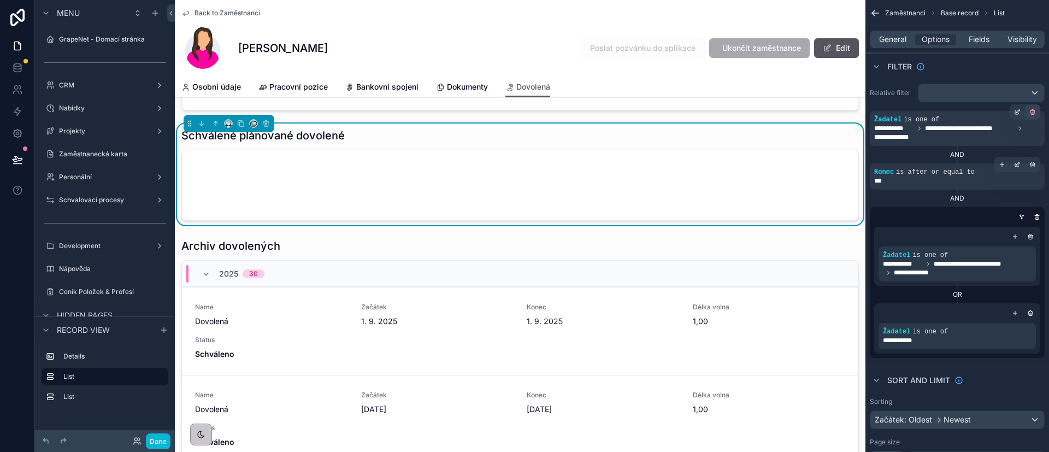
click at [1030, 110] on icon "scrollable content" at bounding box center [1032, 112] width 7 height 7
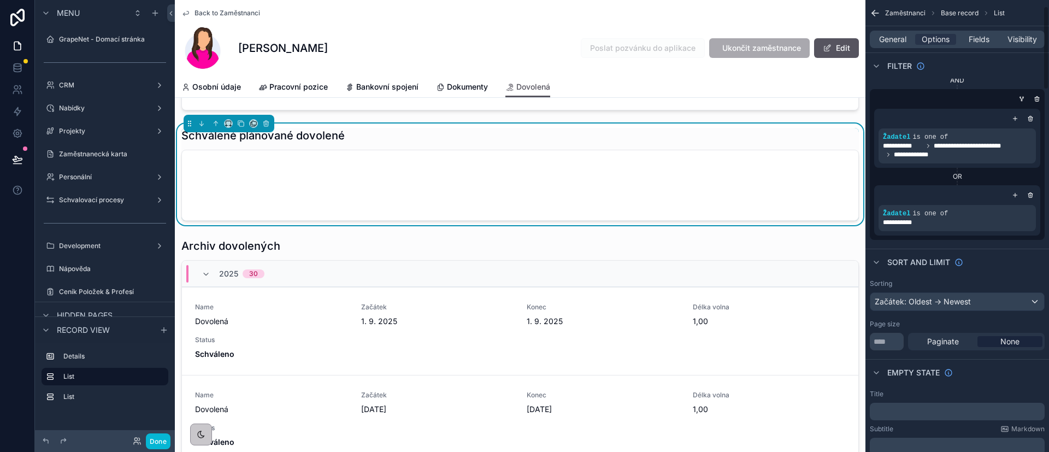
scroll to position [164, 0]
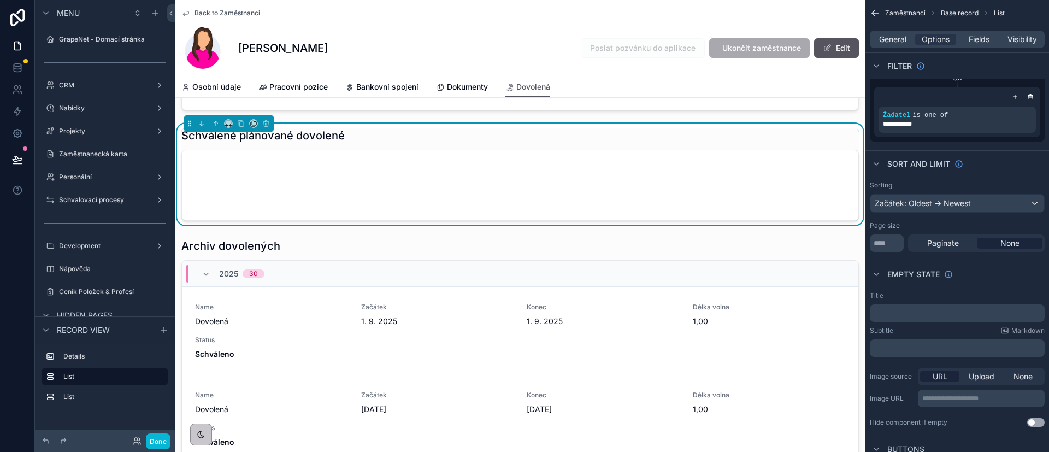
click at [943, 307] on div "﻿" at bounding box center [957, 312] width 175 height 17
click at [943, 310] on p "﻿" at bounding box center [958, 313] width 168 height 9
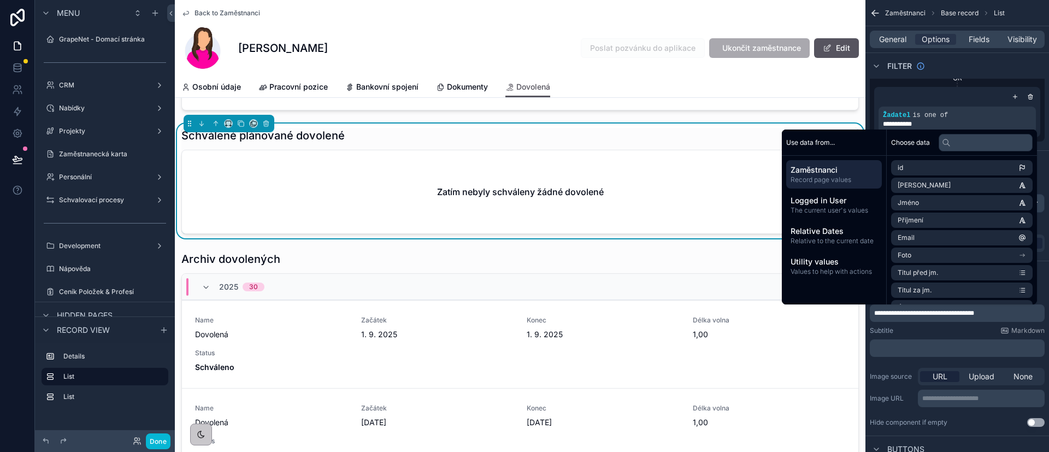
click at [928, 328] on div "Subtitle Markdown" at bounding box center [957, 330] width 175 height 9
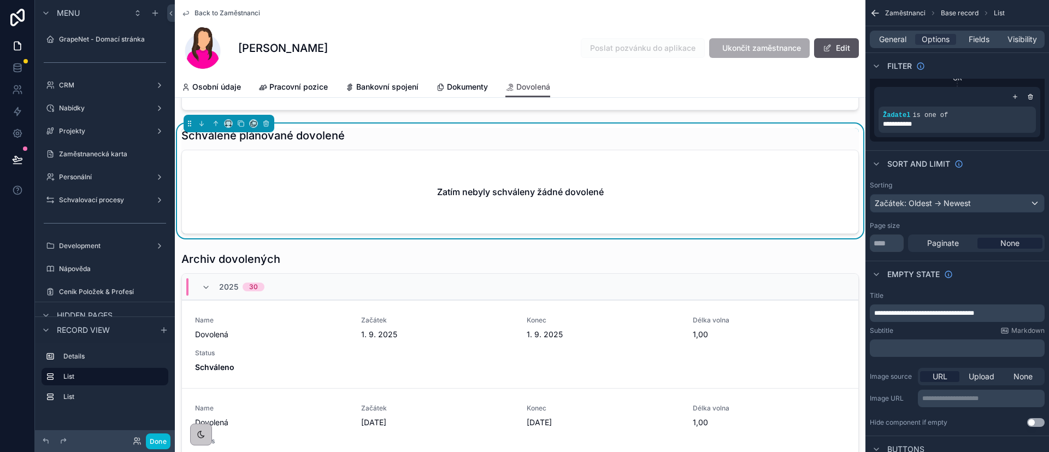
click at [595, 269] on div "scrollable content" at bounding box center [520, 431] width 690 height 369
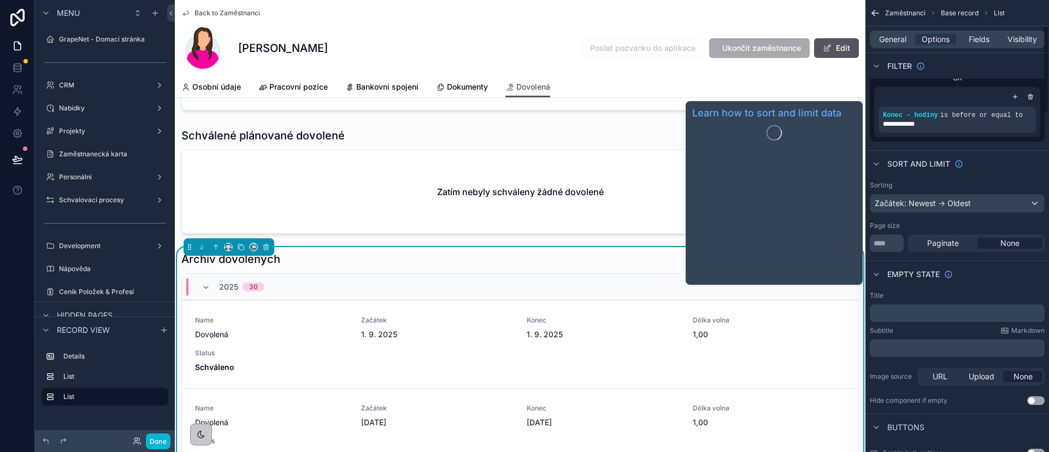
scroll to position [0, 0]
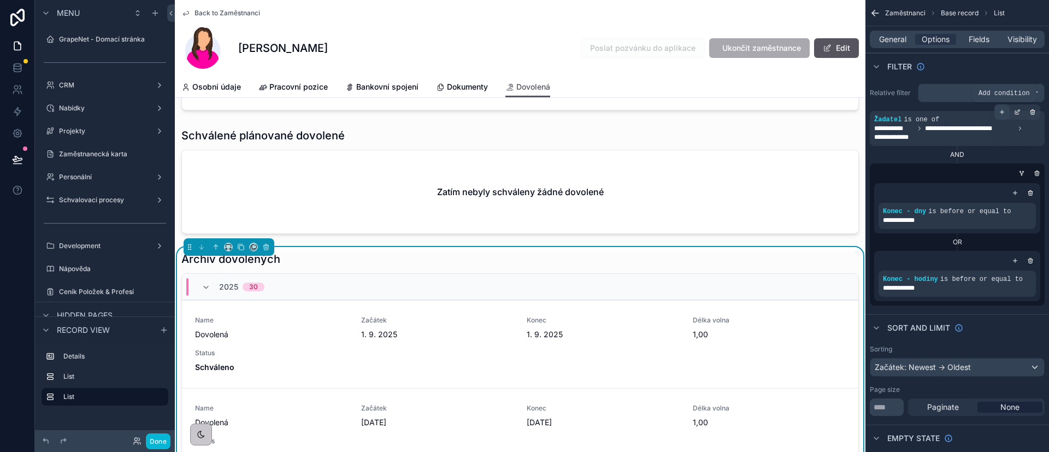
click at [1001, 112] on icon "scrollable content" at bounding box center [1002, 112] width 4 height 0
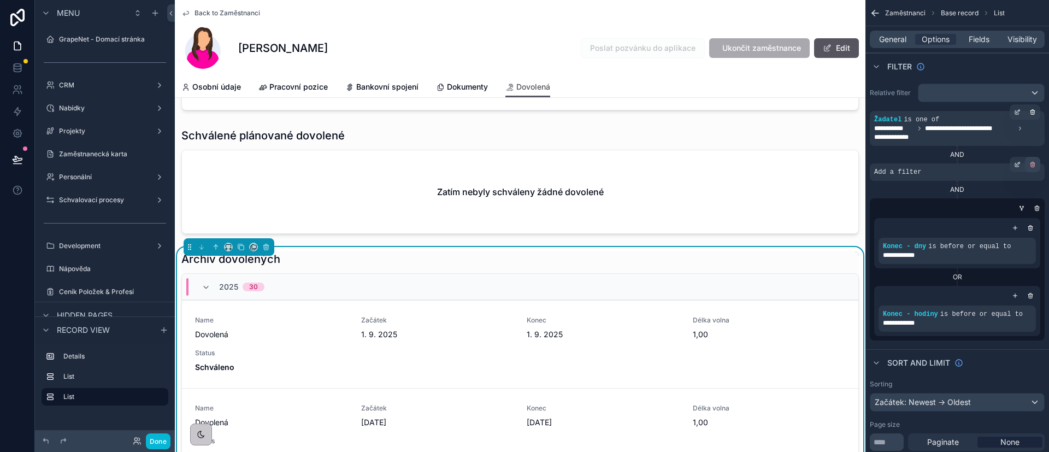
click at [1036, 164] on div "scrollable content" at bounding box center [1032, 164] width 15 height 15
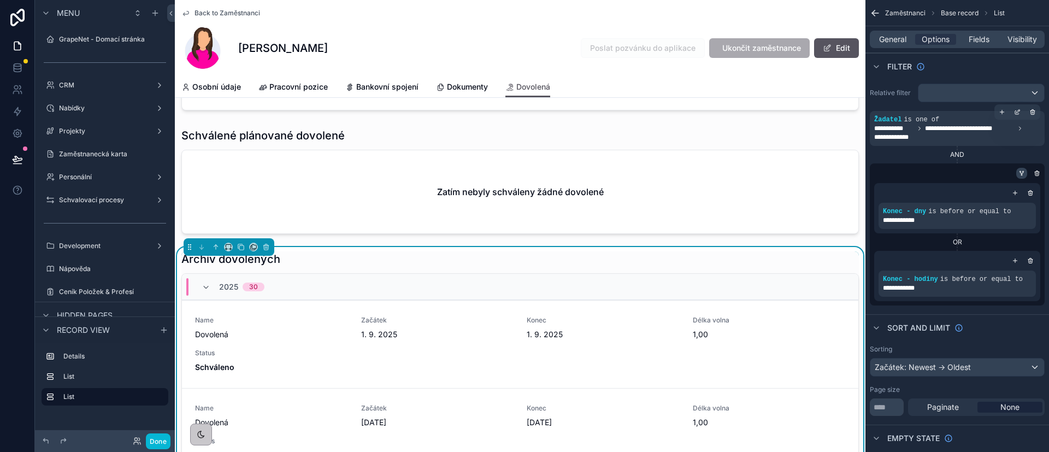
click at [1022, 177] on div "scrollable content" at bounding box center [1021, 173] width 11 height 11
click at [1022, 169] on div "scrollable content" at bounding box center [1021, 173] width 11 height 11
click at [1013, 109] on div "scrollable content" at bounding box center [1016, 111] width 15 height 15
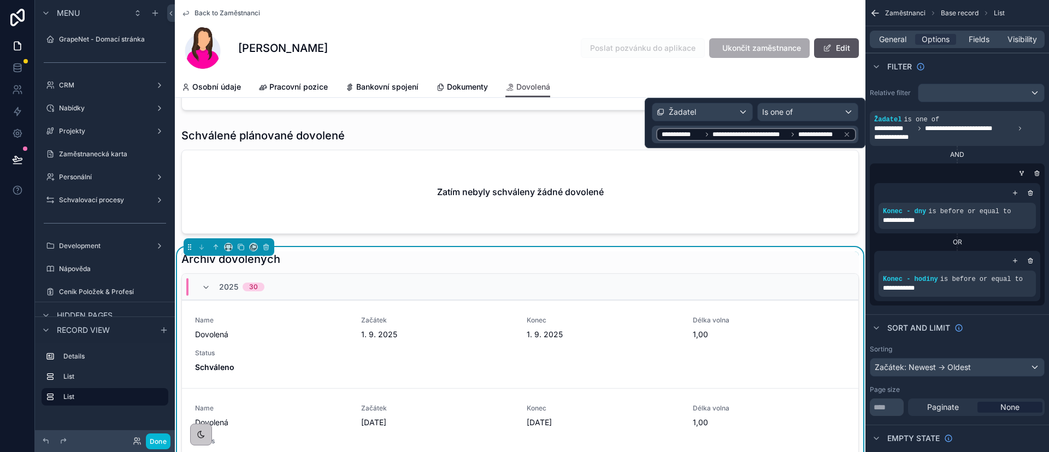
click at [855, 138] on div "**********" at bounding box center [756, 134] width 200 height 13
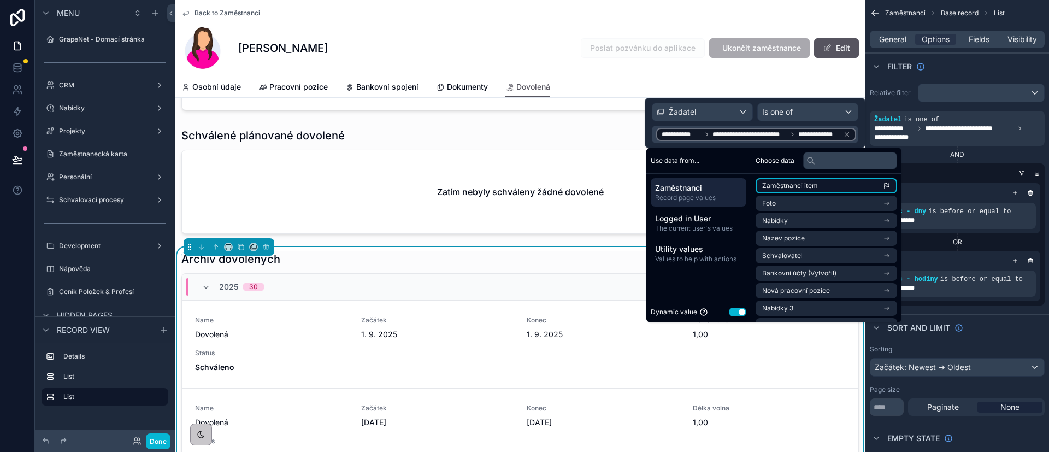
click at [822, 184] on li "Zaměstnanci item" at bounding box center [825, 185] width 141 height 15
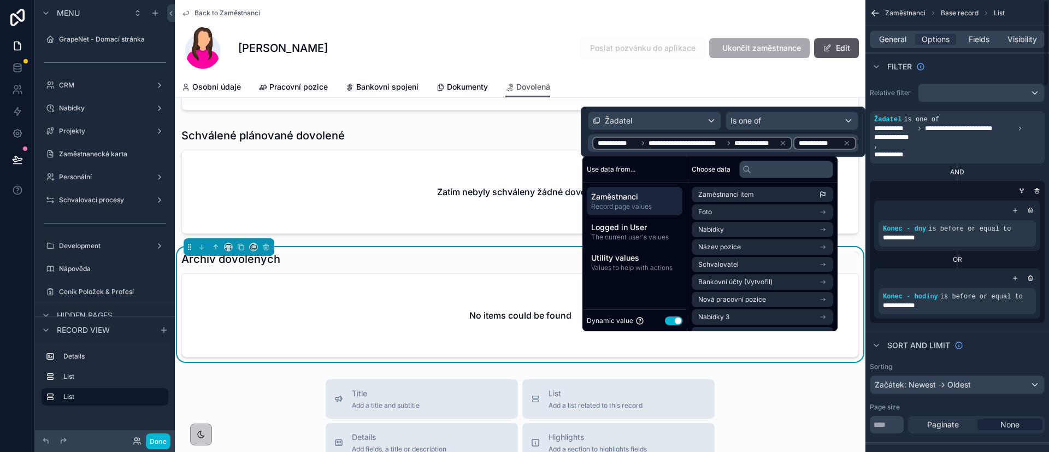
click at [908, 107] on div "**********" at bounding box center [957, 203] width 184 height 248
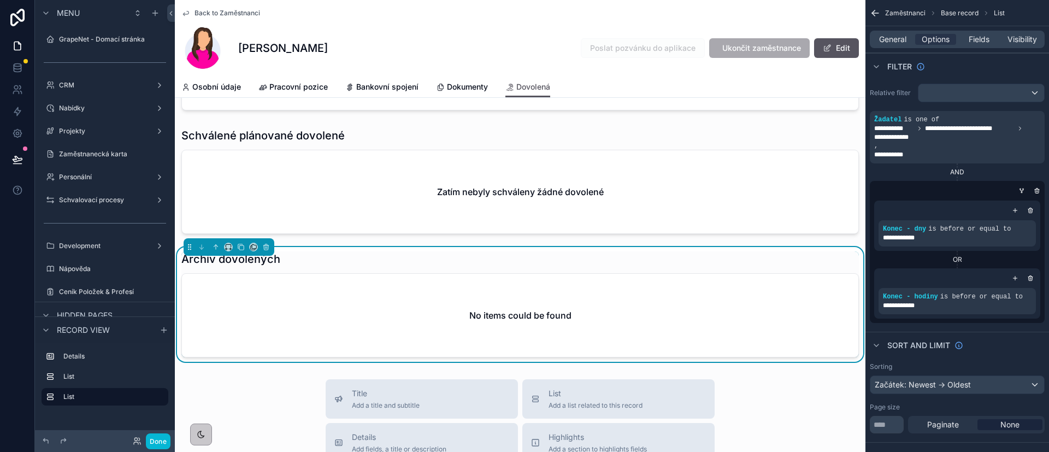
scroll to position [164, 0]
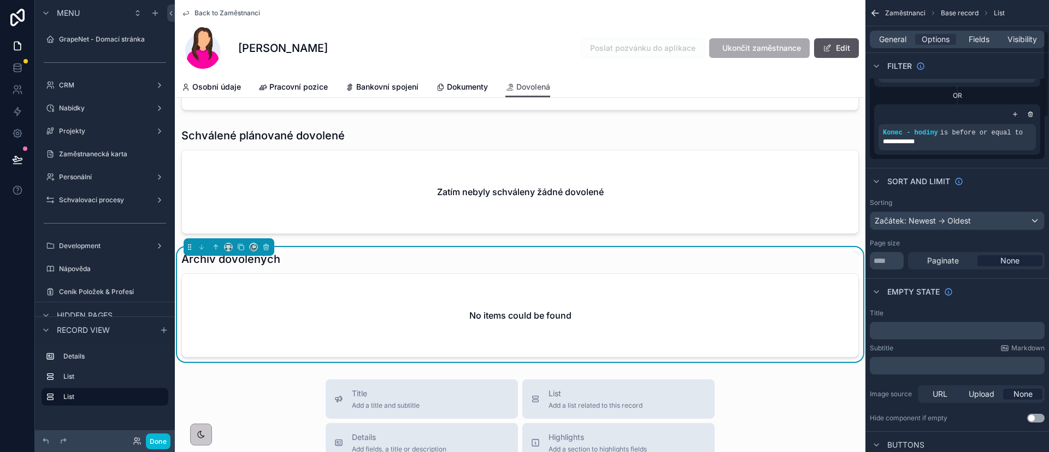
click at [929, 336] on div "﻿" at bounding box center [957, 330] width 175 height 17
click at [918, 332] on p "﻿" at bounding box center [958, 330] width 168 height 9
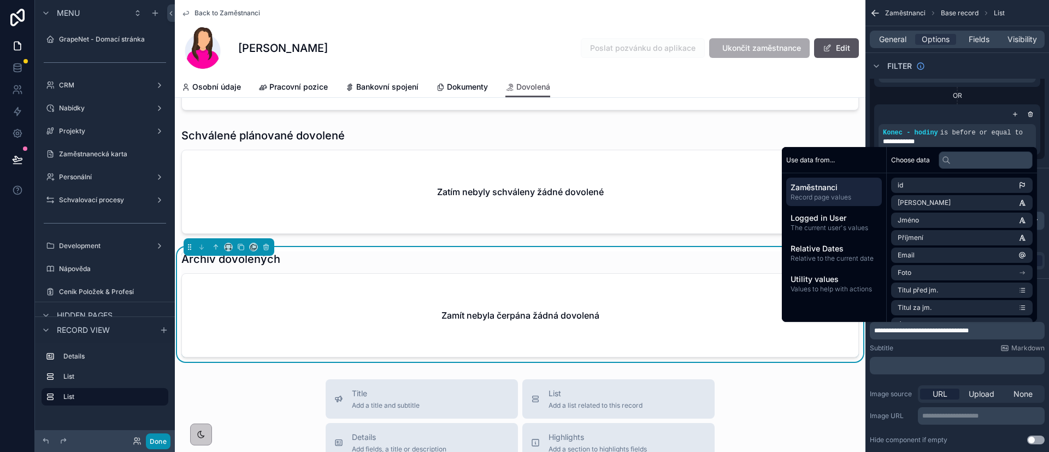
click at [162, 436] on button "Done" at bounding box center [158, 441] width 25 height 16
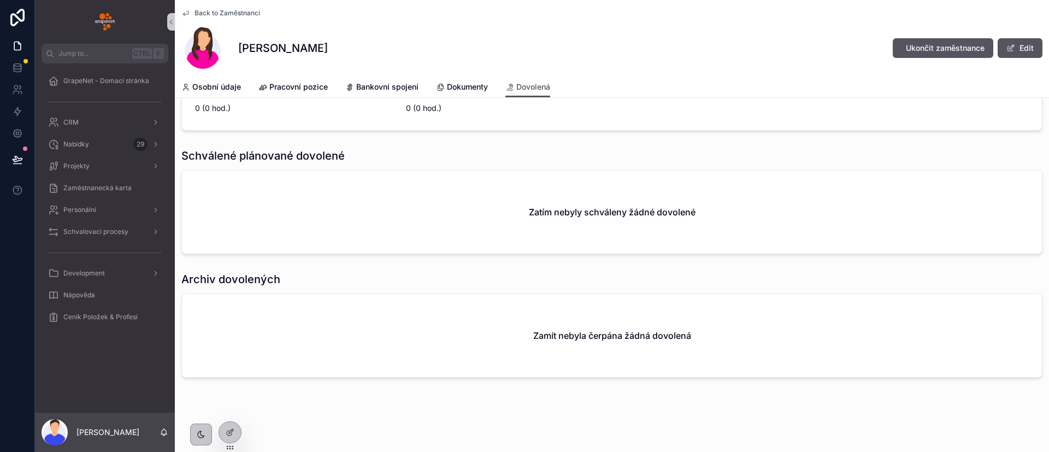
scroll to position [144, 0]
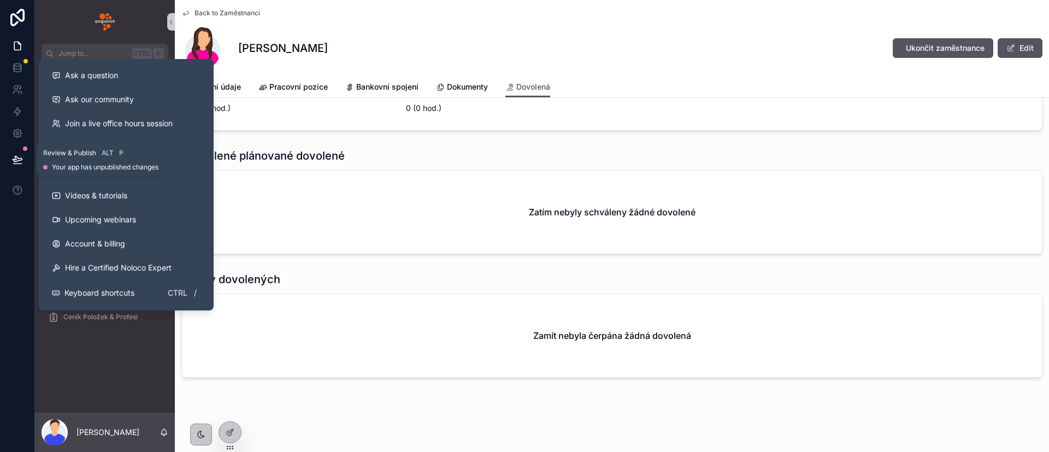
click at [22, 157] on icon at bounding box center [17, 159] width 11 height 11
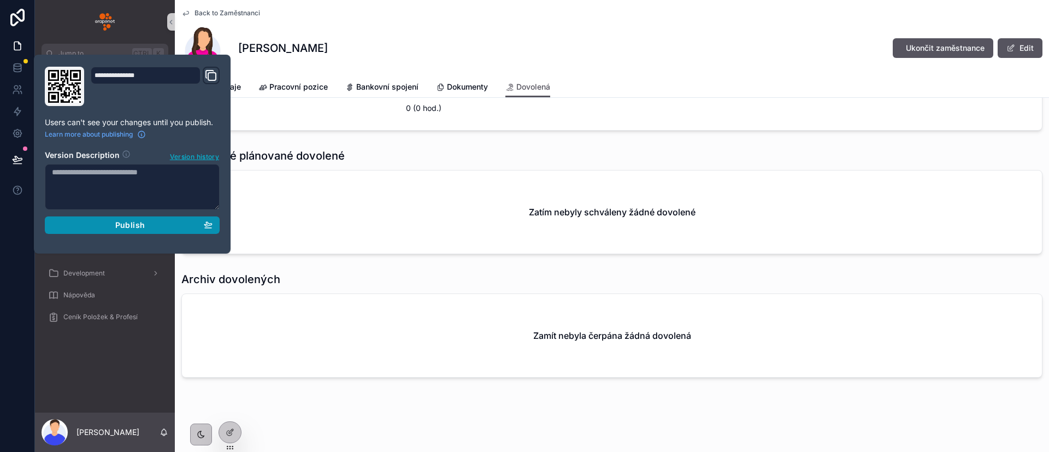
click at [171, 226] on div "Publish" at bounding box center [132, 225] width 161 height 10
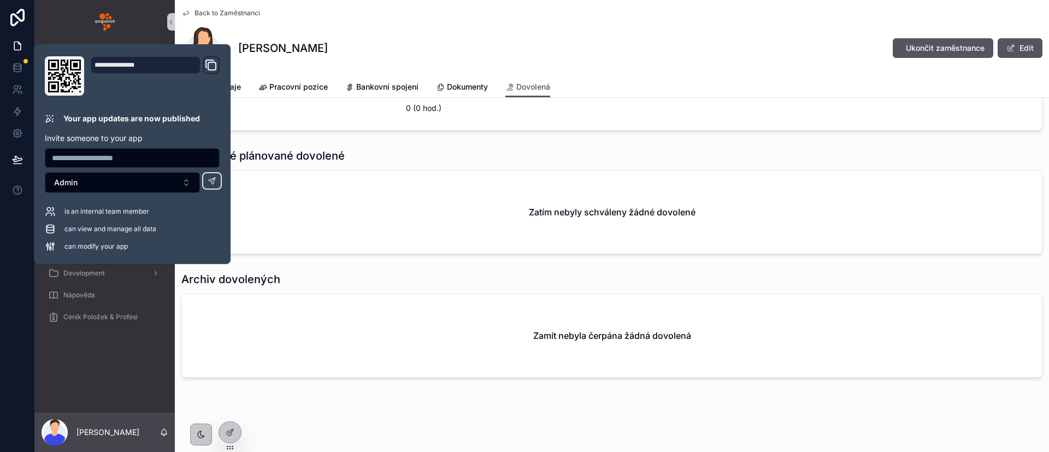
click at [621, 48] on div "[PERSON_NAME] Ukončit zaměstnance Edit" at bounding box center [611, 48] width 861 height 44
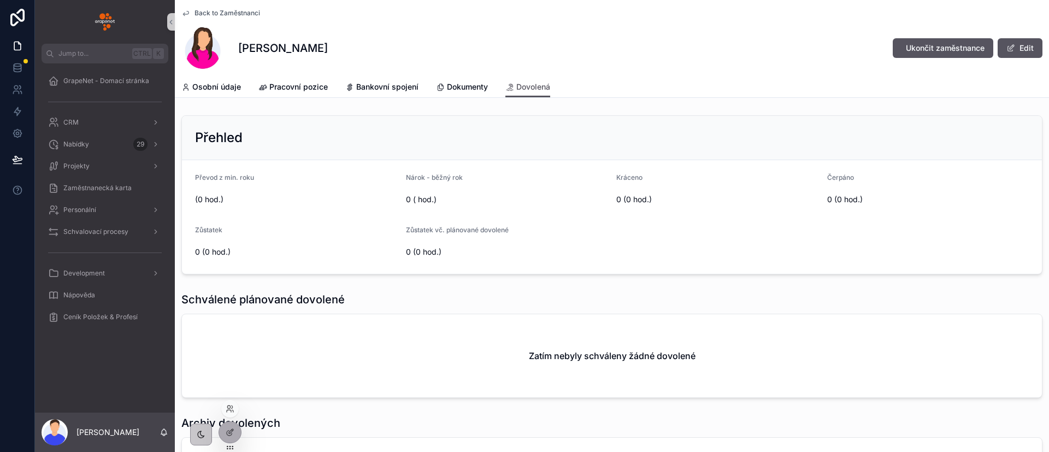
click at [235, 407] on div at bounding box center [229, 408] width 17 height 17
click at [231, 408] on icon at bounding box center [230, 408] width 9 height 9
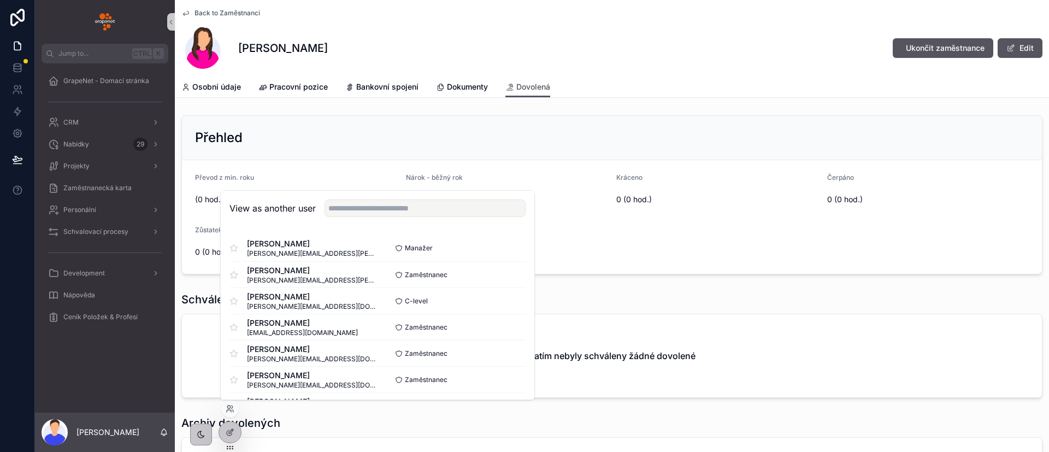
click at [369, 219] on div "View as another user" at bounding box center [378, 209] width 314 height 36
click at [368, 215] on input "text" at bounding box center [424, 207] width 201 height 17
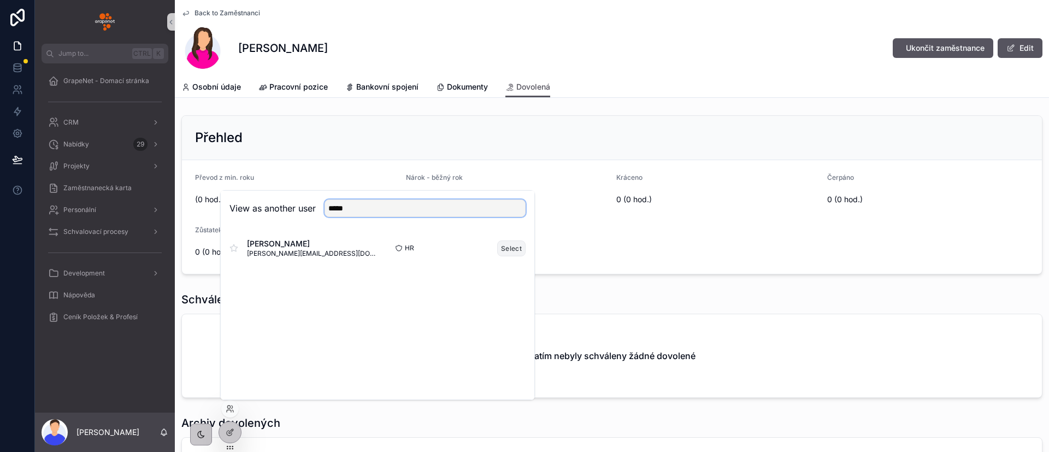
type input "*****"
click at [500, 249] on button "Select" at bounding box center [511, 248] width 28 height 16
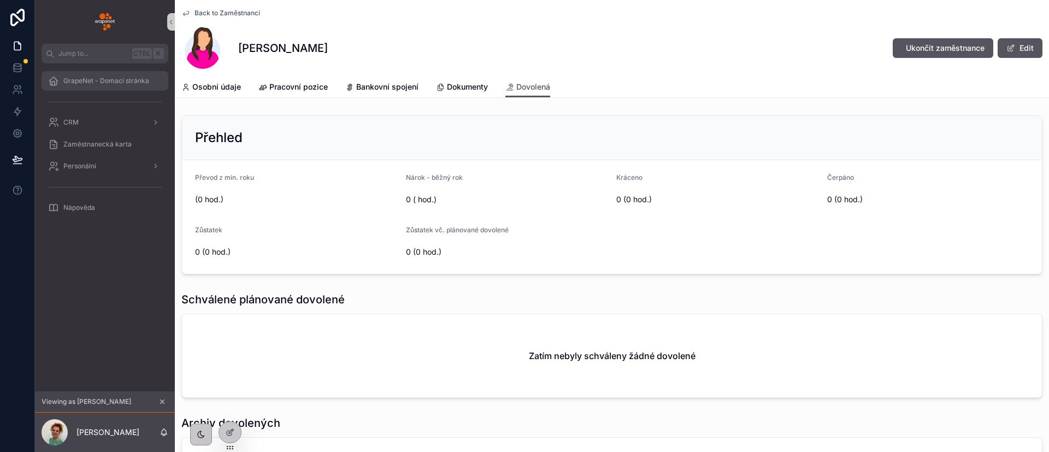
click at [71, 78] on span "GrapeNet - Domací stránka" at bounding box center [106, 80] width 86 height 9
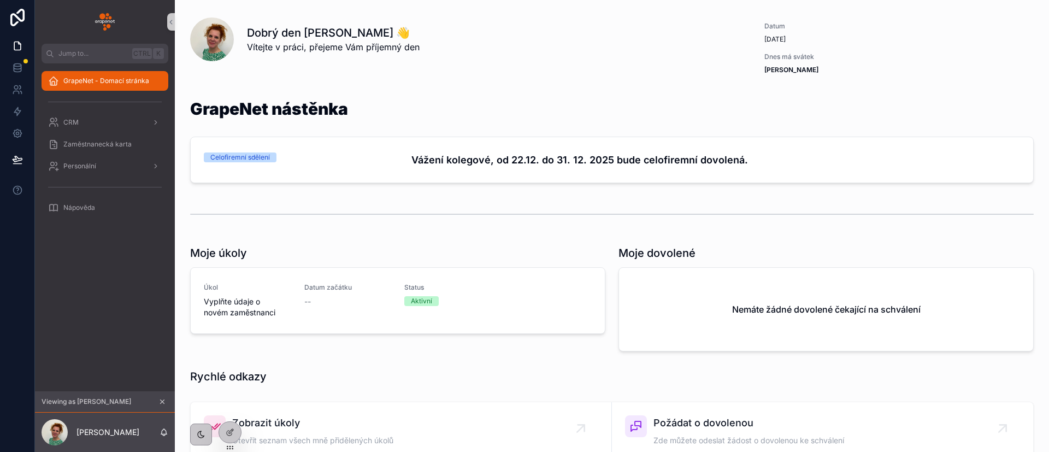
click at [380, 312] on div "Datum začátku --" at bounding box center [347, 300] width 87 height 35
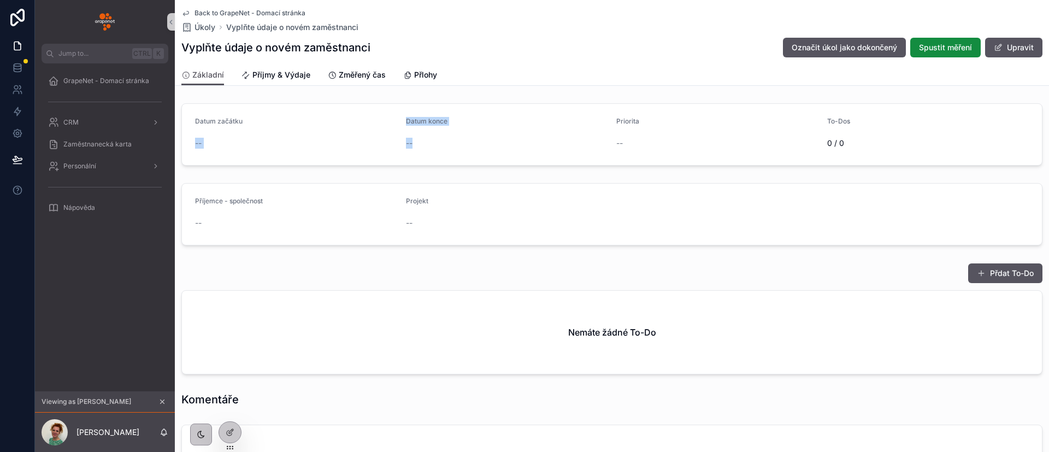
drag, startPoint x: 453, startPoint y: 141, endPoint x: 254, endPoint y: 129, distance: 199.2
click at [254, 129] on form "Datum začátku -- Datum konce -- Priorita -- To-Dos 0 / 0" at bounding box center [612, 134] width 860 height 61
click at [446, 141] on div "--" at bounding box center [507, 143] width 202 height 11
click at [513, 55] on div "Vyplňte údaje o novém zaměstnanci Označit úkol jako dokončený Spustit měření Up…" at bounding box center [611, 47] width 861 height 21
drag, startPoint x: 501, startPoint y: 45, endPoint x: 507, endPoint y: 45, distance: 6.0
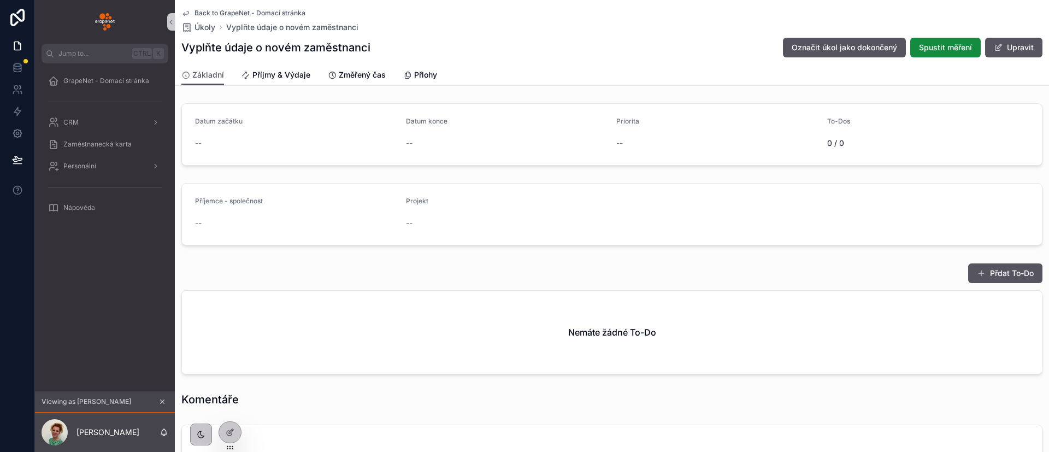
click at [507, 45] on div "Vyplňte údaje o novém zaměstnanci Označit úkol jako dokončený Spustit měření Up…" at bounding box center [611, 47] width 861 height 21
click at [123, 167] on div "Personální" at bounding box center [105, 165] width 114 height 17
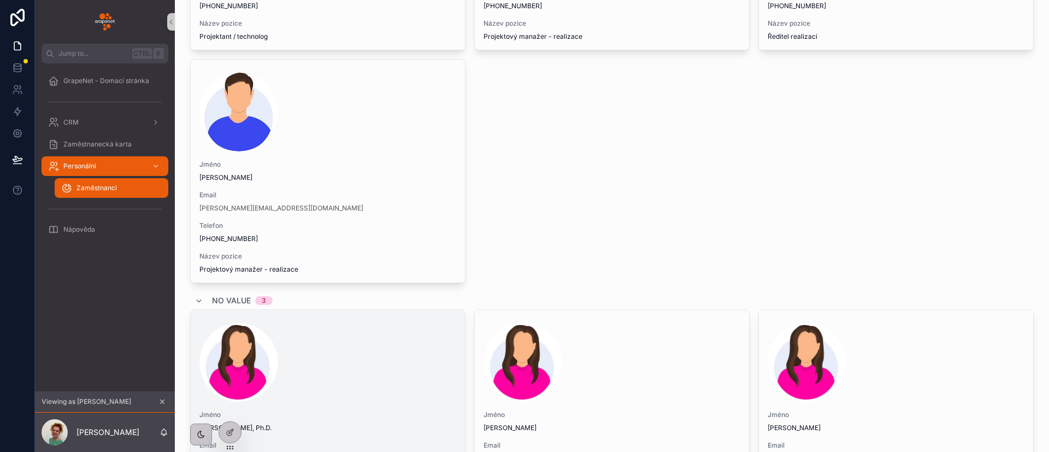
scroll to position [2045, 0]
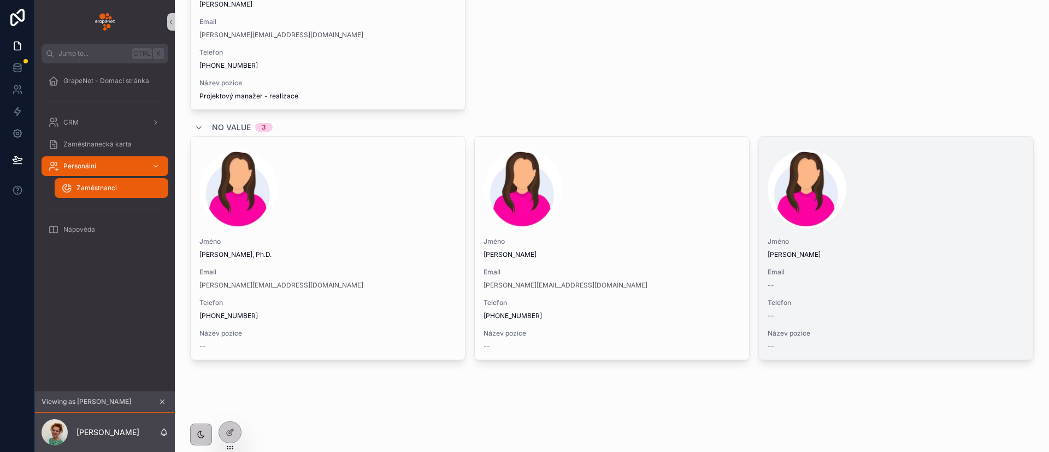
click at [835, 251] on span "[PERSON_NAME]" at bounding box center [895, 254] width 257 height 9
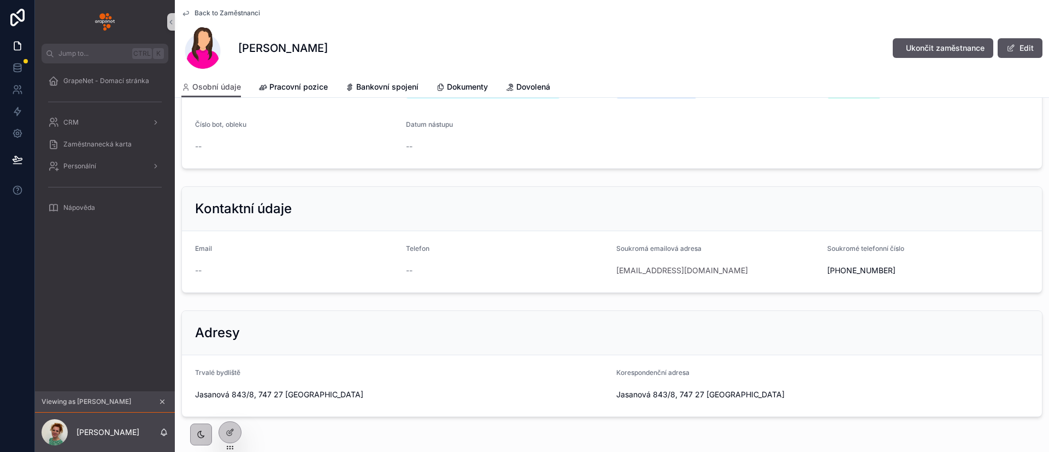
scroll to position [246, 0]
click at [434, 84] on div "Osobní údaje Pracovní pozice Bankovní spojení Dokumenty Dovolená" at bounding box center [611, 86] width 861 height 21
click at [282, 81] on span "Pracovní pozice" at bounding box center [298, 86] width 58 height 11
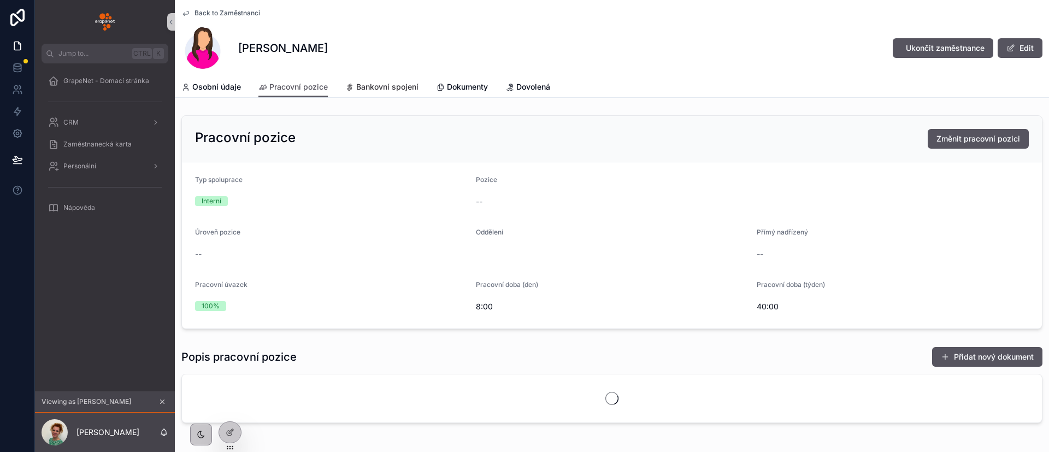
click at [389, 82] on span "Bankovní spojení" at bounding box center [387, 86] width 62 height 11
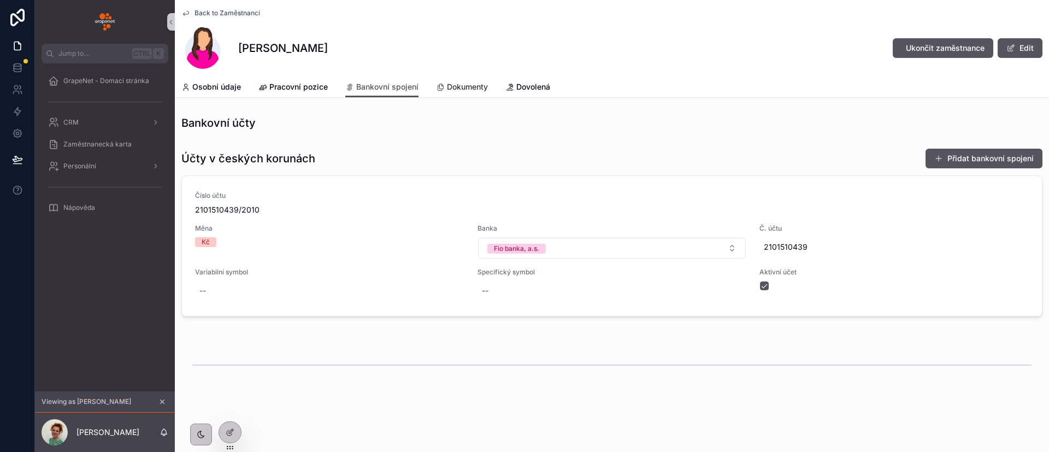
click at [445, 87] on div "Dokumenty" at bounding box center [462, 86] width 52 height 11
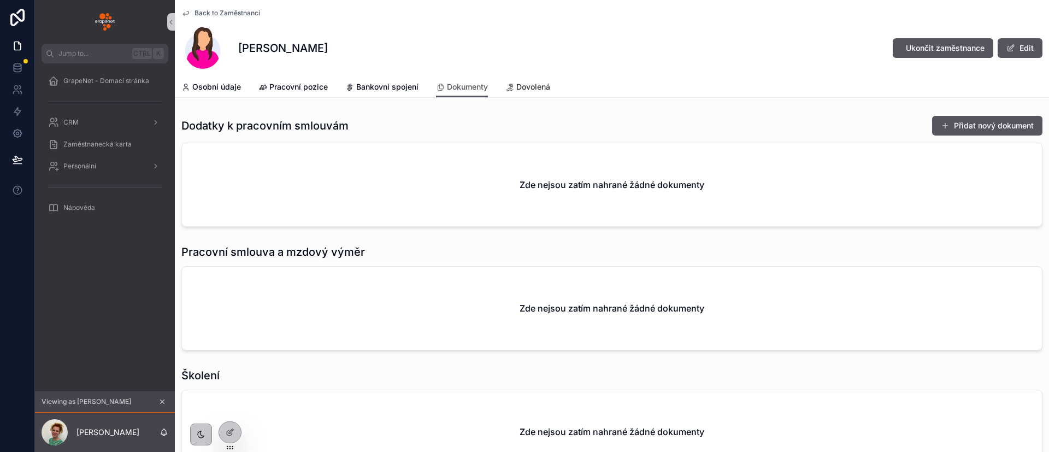
click at [540, 90] on span "Dovolená" at bounding box center [533, 86] width 34 height 11
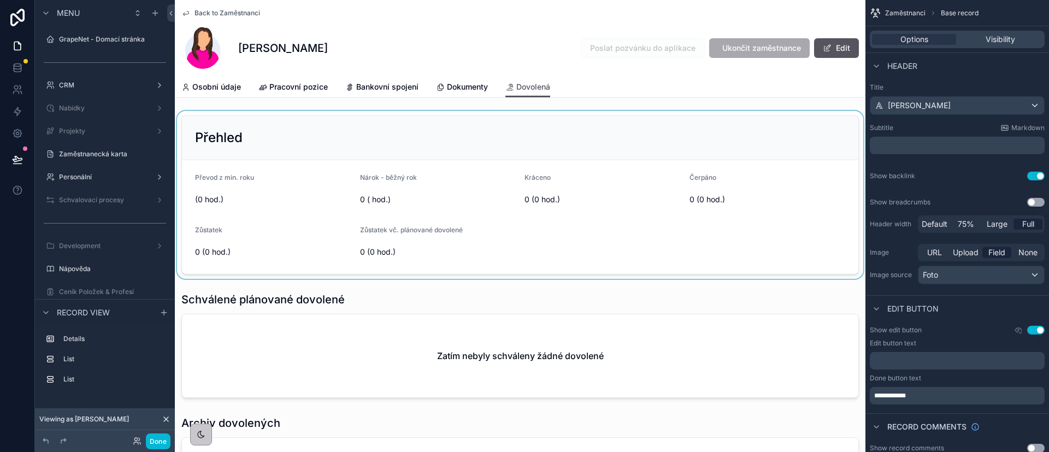
click at [374, 139] on div "scrollable content" at bounding box center [520, 195] width 690 height 168
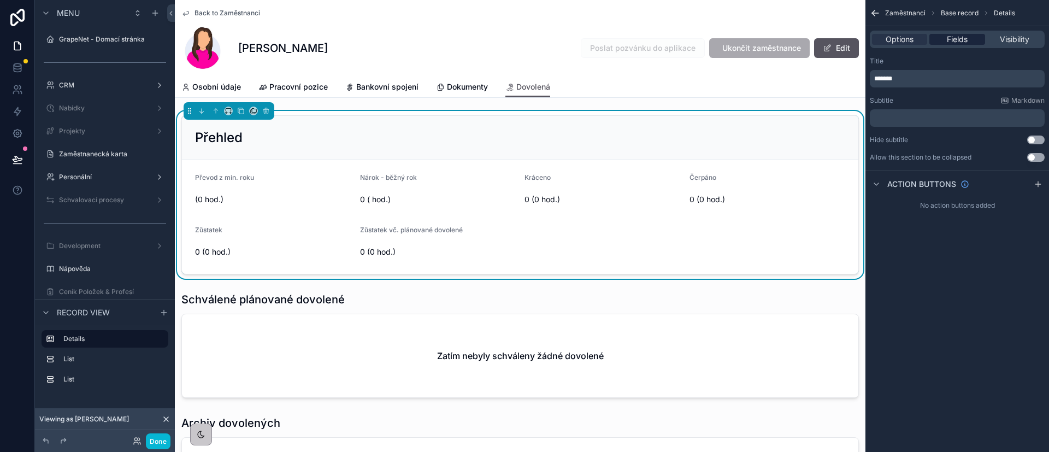
click at [960, 37] on span "Fields" at bounding box center [957, 39] width 21 height 11
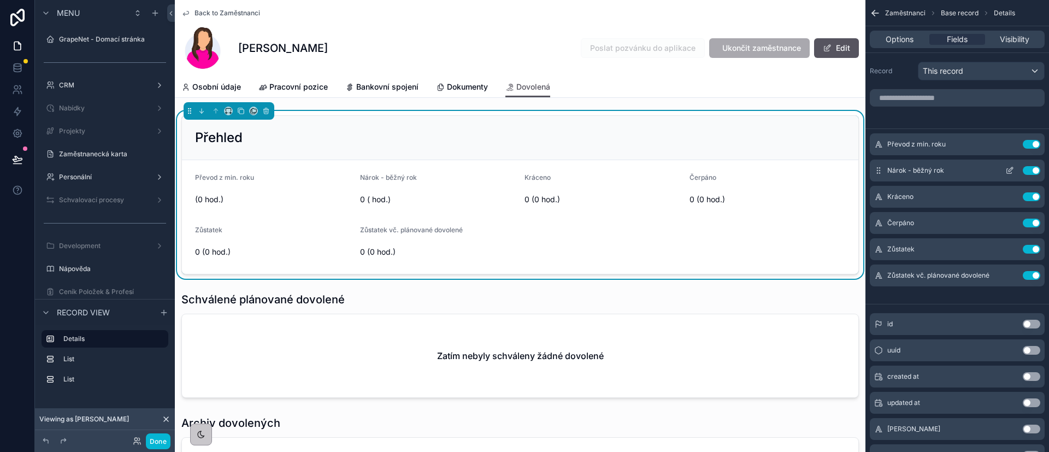
click at [1009, 171] on icon "scrollable content" at bounding box center [1010, 169] width 4 height 4
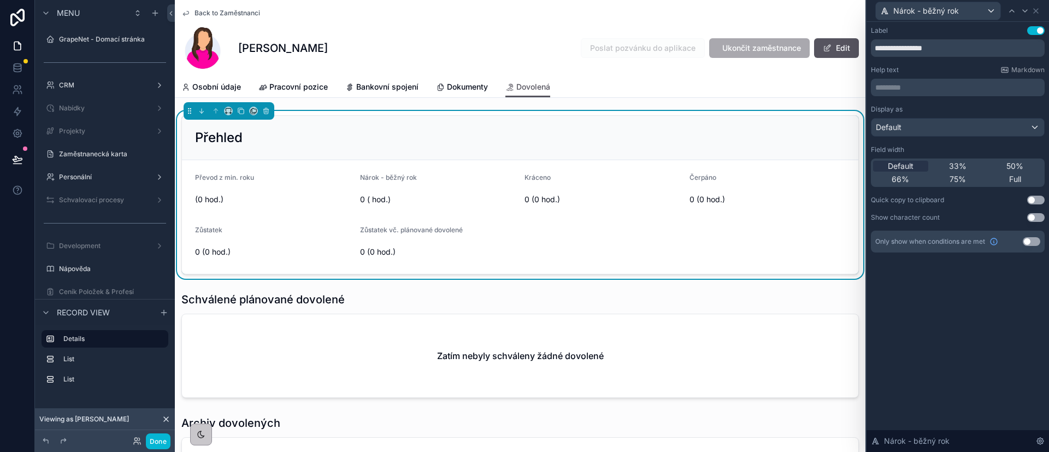
click at [1038, 17] on div "Nárok - běžný rok" at bounding box center [958, 10] width 174 height 21
click at [154, 440] on button "Done" at bounding box center [158, 441] width 25 height 16
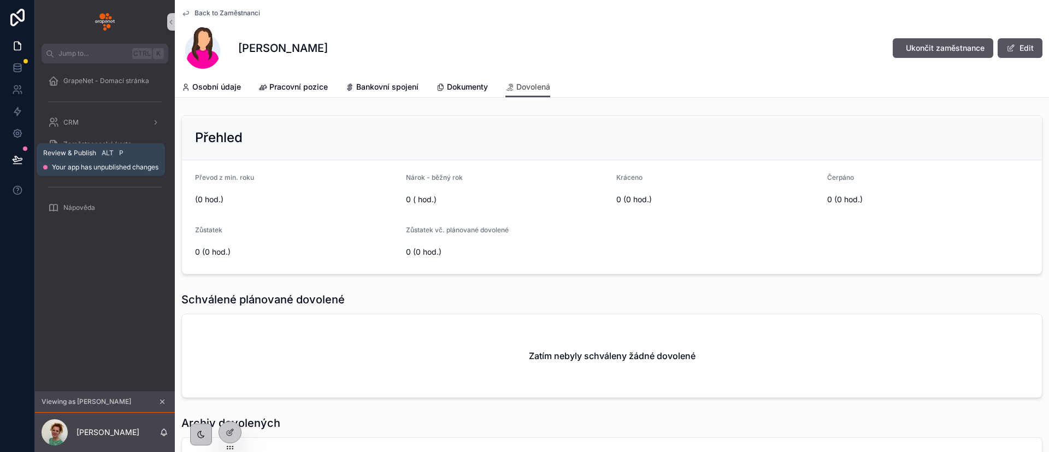
click at [10, 160] on button at bounding box center [17, 159] width 24 height 31
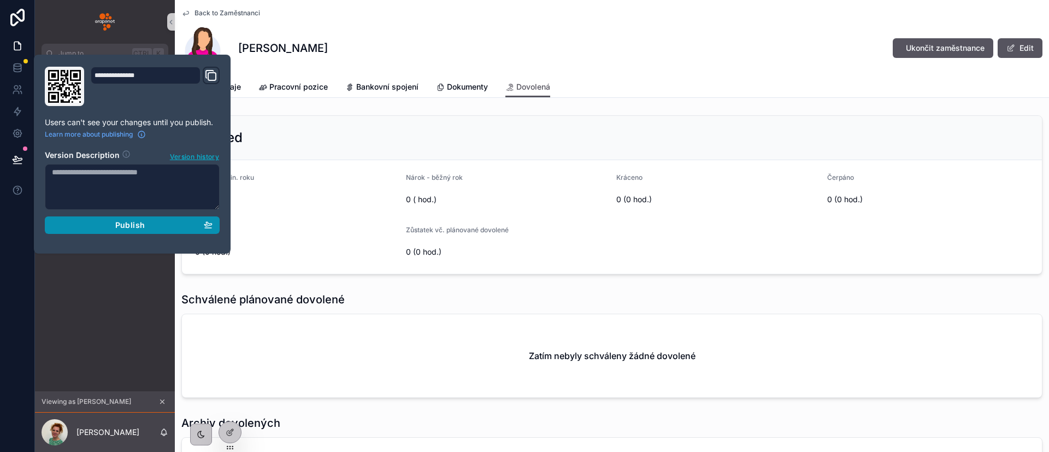
click at [210, 223] on icon "button" at bounding box center [208, 224] width 8 height 4
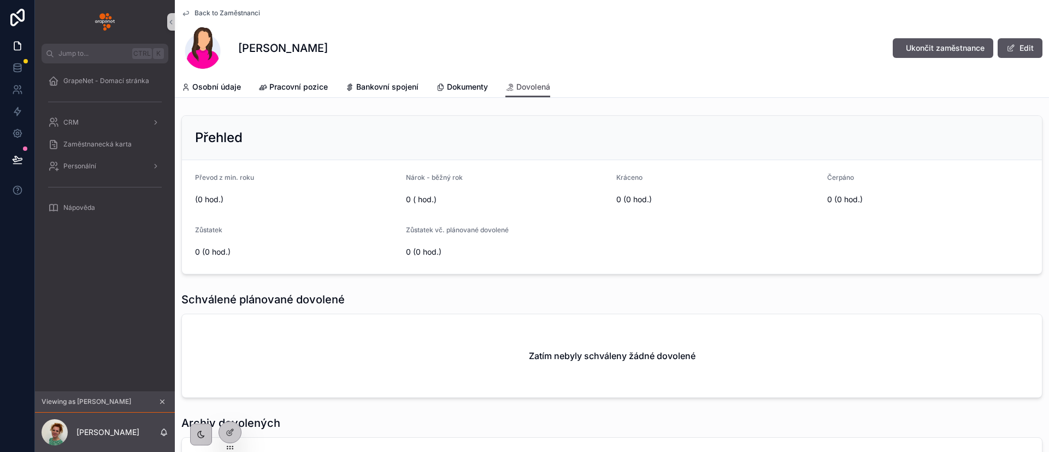
click at [164, 404] on icon "scrollable content" at bounding box center [162, 402] width 8 height 8
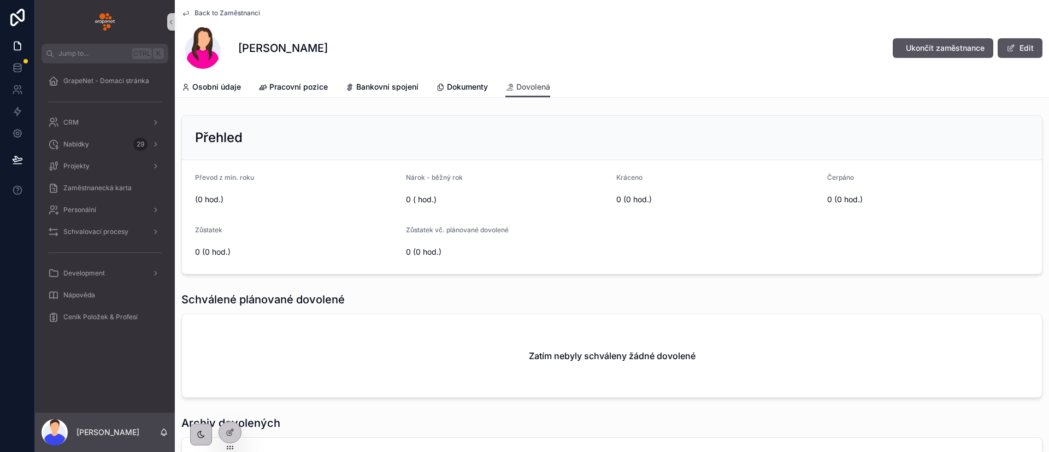
click at [102, 28] on img "scrollable content" at bounding box center [105, 21] width 20 height 17
